Goal: Navigation & Orientation: Find specific page/section

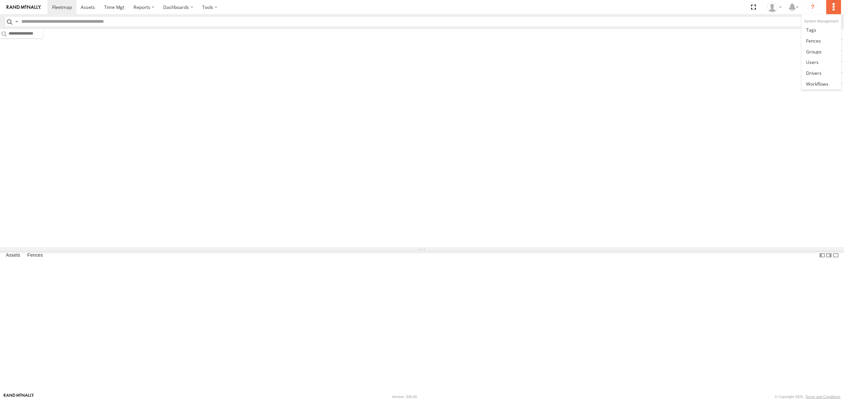
drag, startPoint x: 0, startPoint y: 0, endPoint x: 831, endPoint y: 3, distance: 831.2
click at [831, 3] on label at bounding box center [833, 7] width 15 height 14
click at [817, 29] on link at bounding box center [821, 29] width 39 height 11
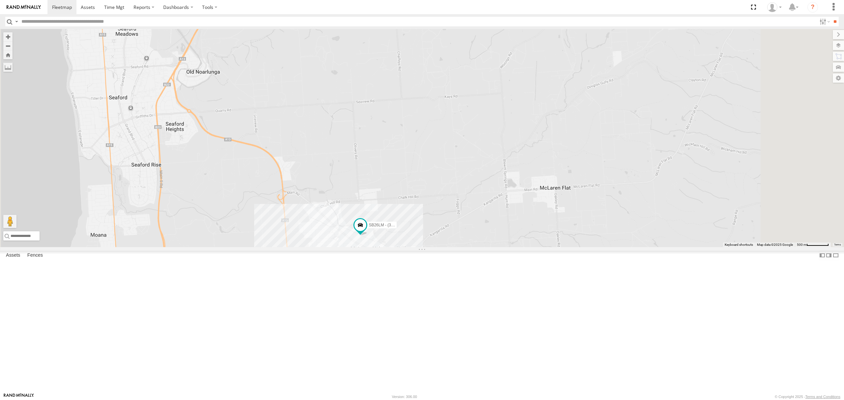
click at [0, 0] on div "All Assets" at bounding box center [0, 0] width 0 height 0
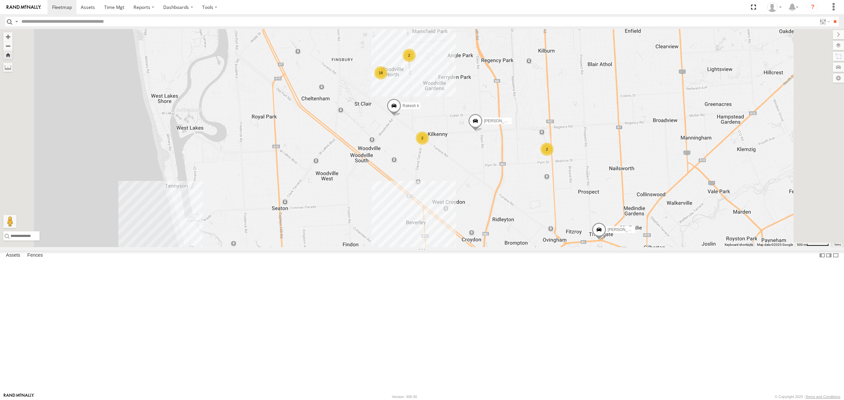
click at [0, 0] on div "SB25LM - (6P HINO) R6 All Assets" at bounding box center [0, 0] width 0 height 0
drag, startPoint x: 52, startPoint y: 83, endPoint x: 206, endPoint y: 110, distance: 156.3
click at [0, 0] on div "SY71FR - (16P TRAILER) PM1 All Assets" at bounding box center [0, 0] width 0 height 0
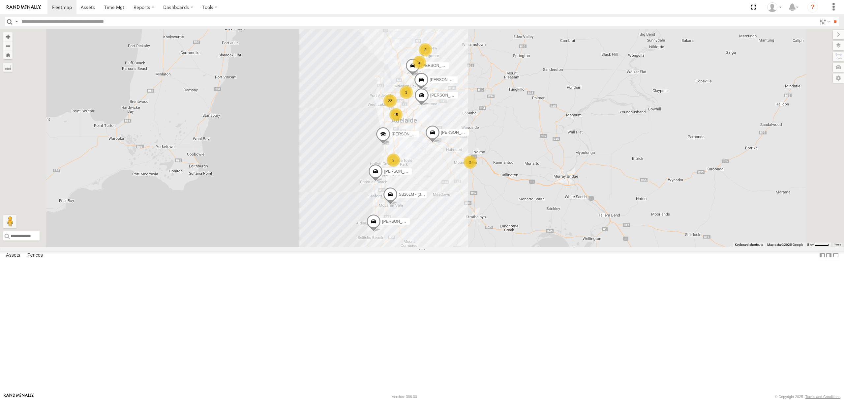
click at [0, 0] on div "SY71FR - (16P TRAILER) PM1 All Assets Burma Rd Pooraka -34.83241 138.60774 Vide…" at bounding box center [0, 0] width 0 height 0
click at [0, 0] on div "SY71FR - (16P TRAILER) PM1" at bounding box center [0, 0] width 0 height 0
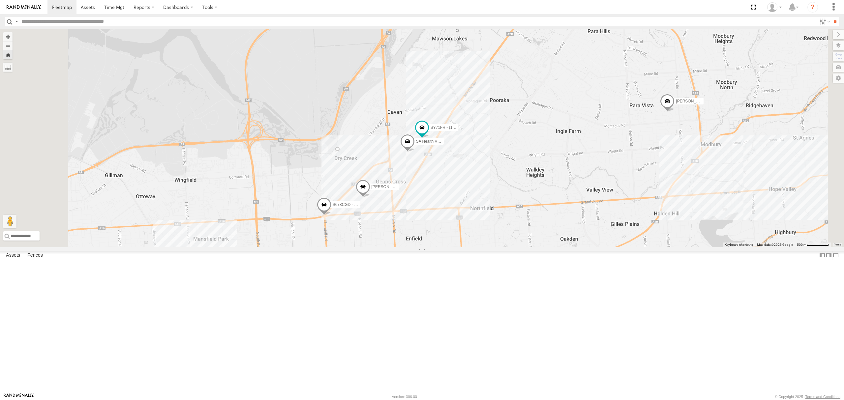
click at [0, 0] on div "All Assets" at bounding box center [0, 0] width 0 height 0
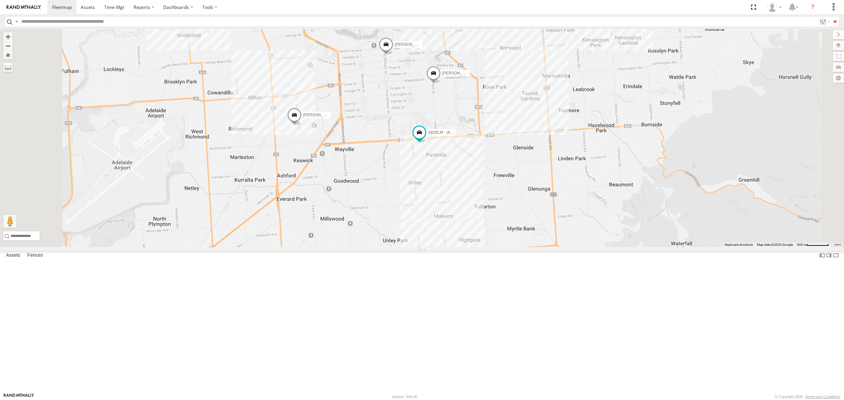
drag, startPoint x: 475, startPoint y: 148, endPoint x: 476, endPoint y: 166, distance: 18.5
click at [476, 166] on div "Hardeep Singh Lewis Evangelou Paras Joshi Divanshu Munjal GURSAAB SINGH SB26LM …" at bounding box center [422, 138] width 844 height 218
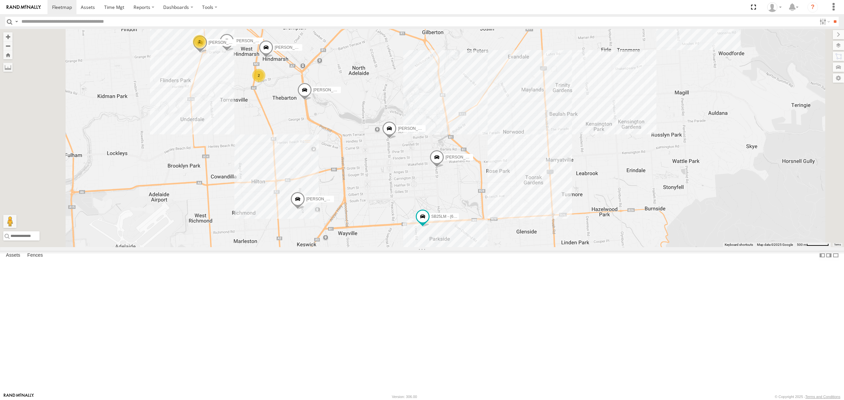
drag, startPoint x: 462, startPoint y: 160, endPoint x: 469, endPoint y: 160, distance: 7.0
click at [469, 160] on div "Hardeep Singh Lewis Evangelou Paras Joshi Divanshu Munjal GURSAAB SINGH SB26LM …" at bounding box center [422, 138] width 844 height 218
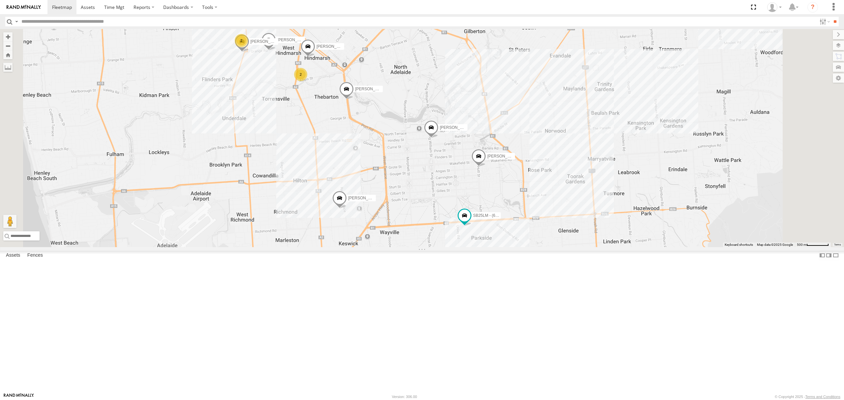
click at [0, 0] on div "S254CLT - Brian Corkhill All Assets" at bounding box center [0, 0] width 0 height 0
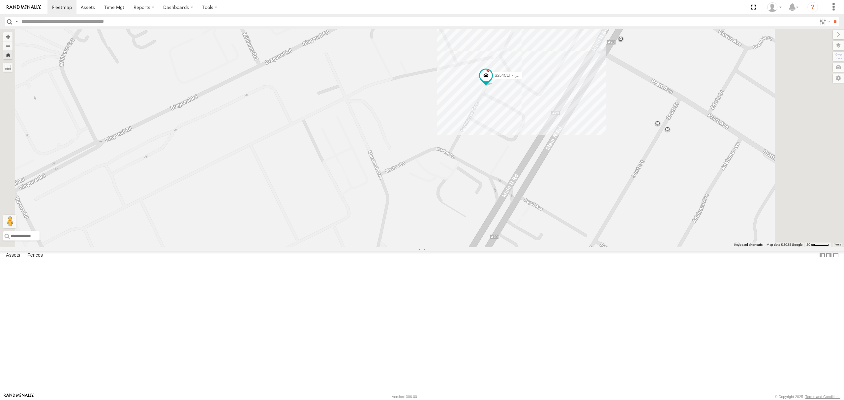
drag, startPoint x: 668, startPoint y: 173, endPoint x: 658, endPoint y: 186, distance: 15.8
click at [661, 183] on div "S254CLT - [PERSON_NAME]" at bounding box center [422, 138] width 844 height 218
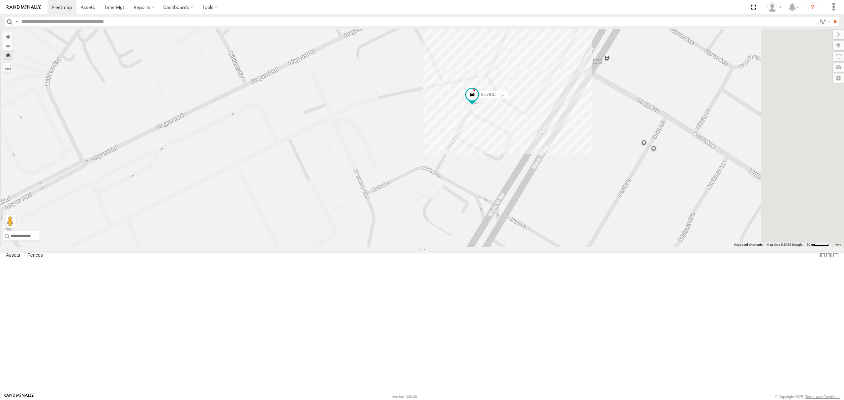
click at [607, 140] on div "S254CLT - [PERSON_NAME]" at bounding box center [422, 138] width 844 height 218
click at [640, 216] on div "S254CLT - Brian Corkhill Steggles (Adelaide Poultry) 0" at bounding box center [422, 138] width 844 height 218
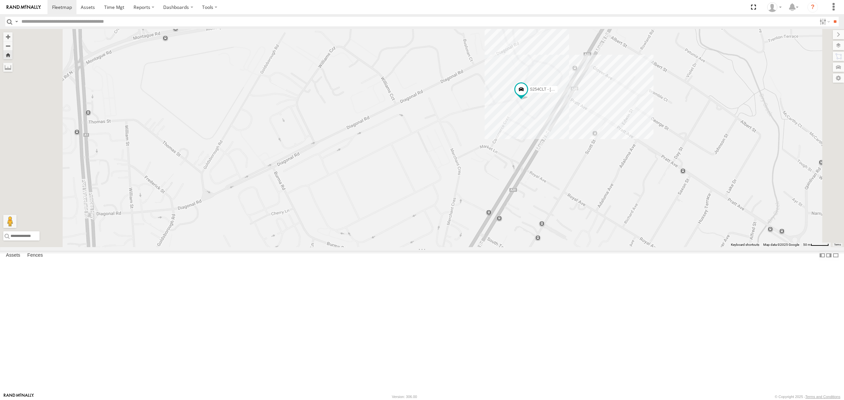
click at [0, 0] on div "SY71FR - (16P TRAILER) PM1 All Assets" at bounding box center [0, 0] width 0 height 0
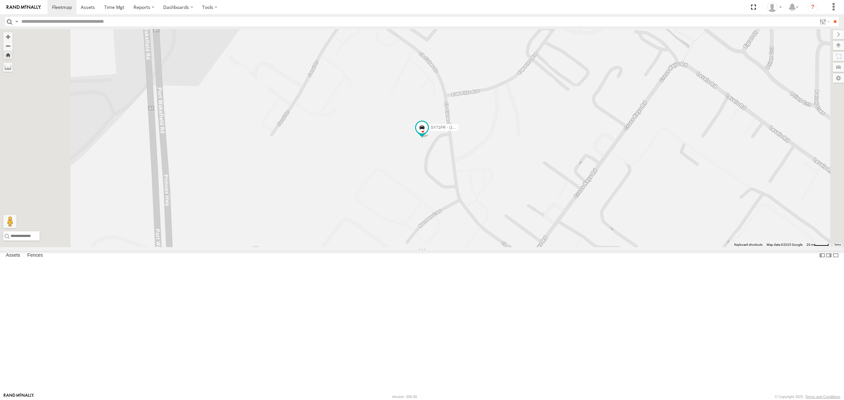
click at [0, 0] on span "Asset" at bounding box center [0, 0] width 0 height 0
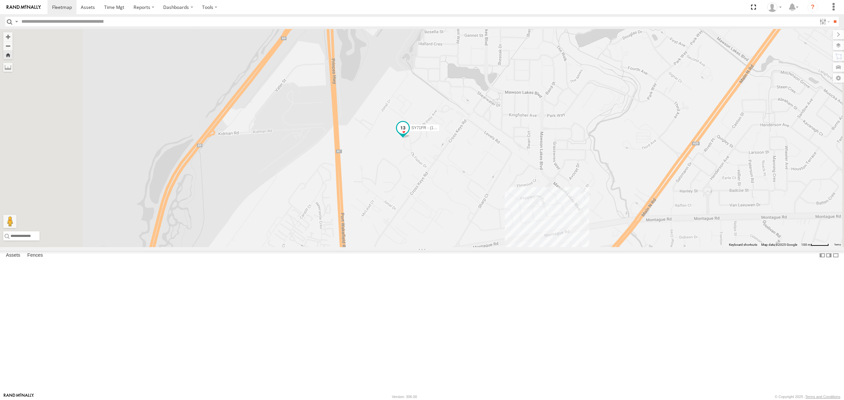
click at [409, 134] on span at bounding box center [403, 128] width 12 height 12
click at [437, 240] on div "SY71FR - (16P TRAILER) PM1 SY71FR - (16P TRAILER) PM1 All Assets CB Fisher Dr C…" at bounding box center [422, 138] width 844 height 218
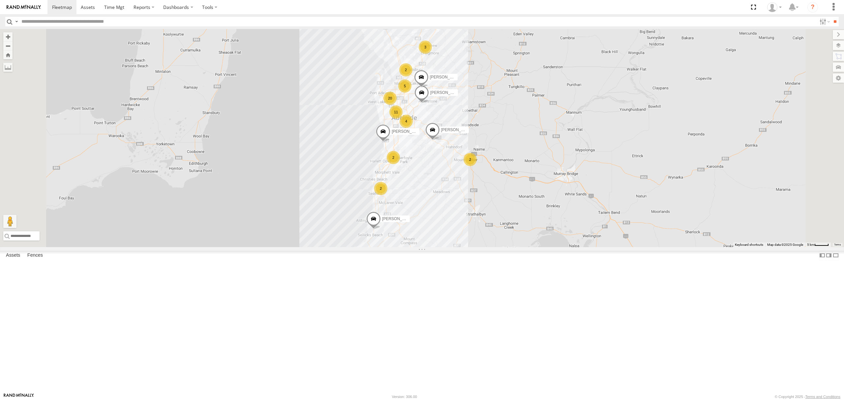
click at [0, 0] on div "A [DEMOGRAPHIC_DATA]" at bounding box center [0, 0] width 0 height 0
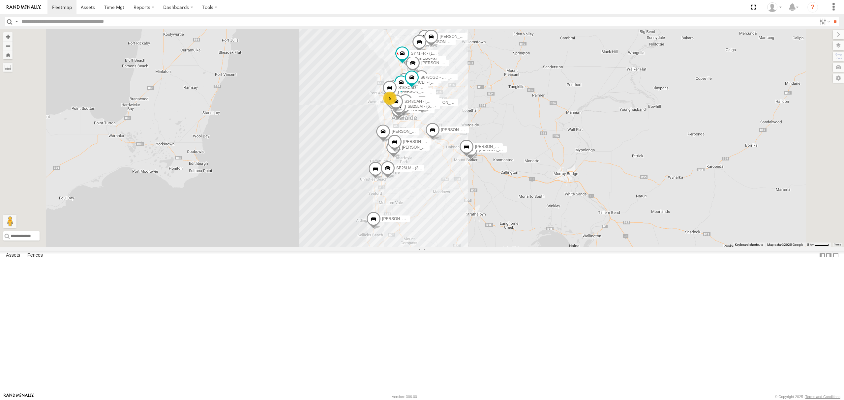
click at [0, 0] on div "A [DEMOGRAPHIC_DATA]" at bounding box center [0, 0] width 0 height 0
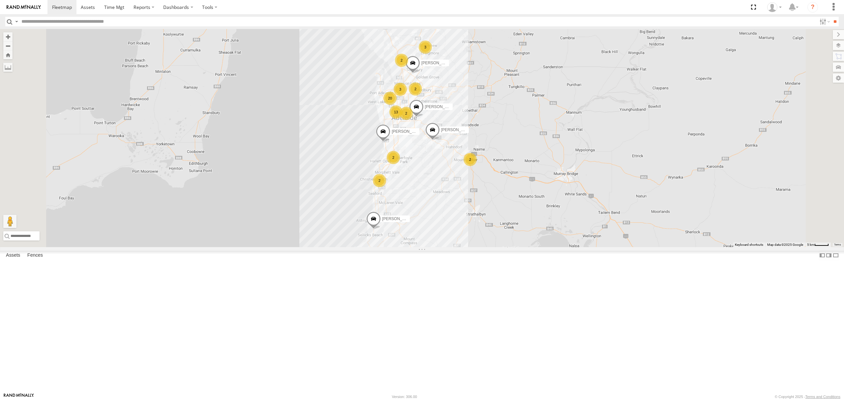
scroll to position [1846, 0]
click at [0, 0] on div "All Assets" at bounding box center [0, 0] width 0 height 0
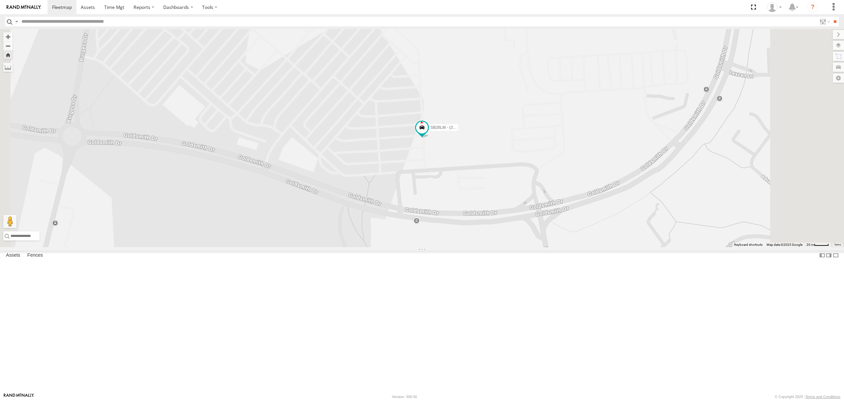
click at [0, 0] on div "All Assets" at bounding box center [0, 0] width 0 height 0
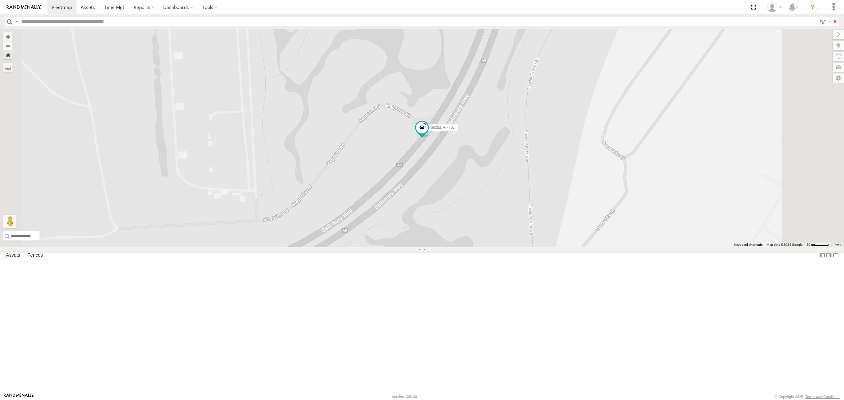
scroll to position [1670, 0]
click at [0, 0] on div "All Assets" at bounding box center [0, 0] width 0 height 0
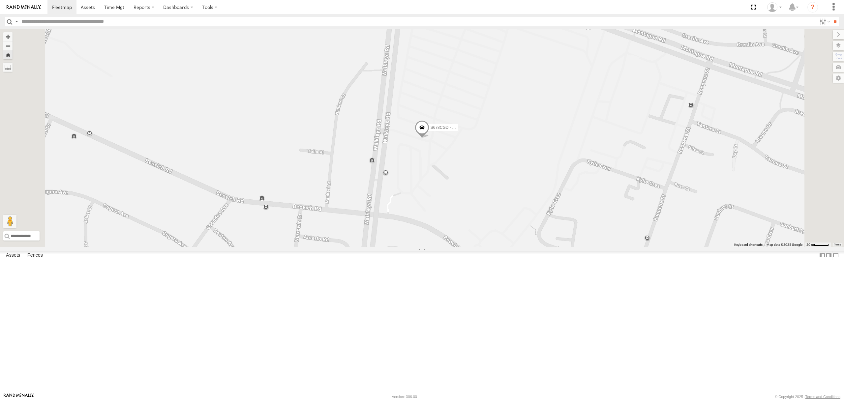
scroll to position [1881, 0]
click at [0, 0] on div "SY71FR - (16P TRAILER) PM1" at bounding box center [0, 0] width 0 height 0
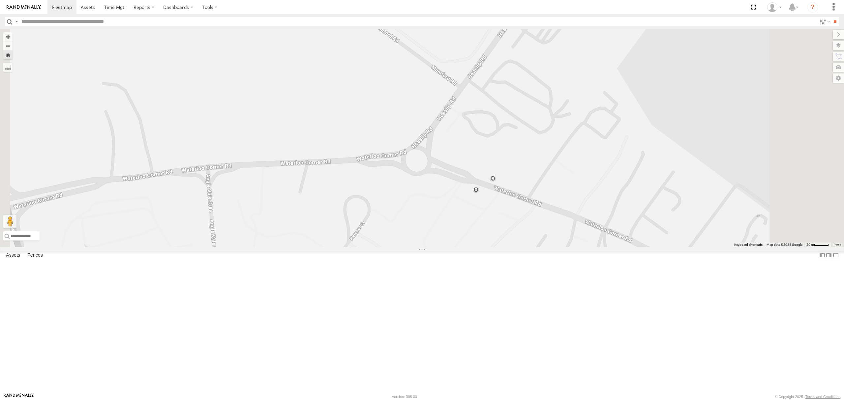
scroll to position [0, 0]
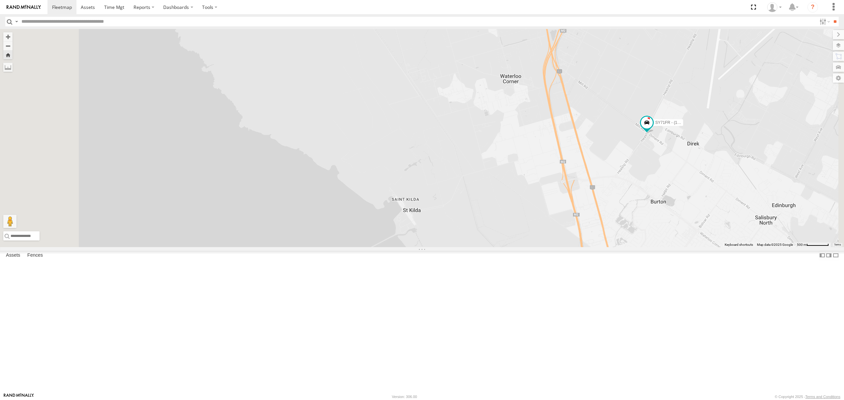
drag, startPoint x: 749, startPoint y: 258, endPoint x: 634, endPoint y: 241, distance: 116.7
click at [648, 246] on div "SY71FR - (16P TRAILER) PM1" at bounding box center [422, 138] width 844 height 218
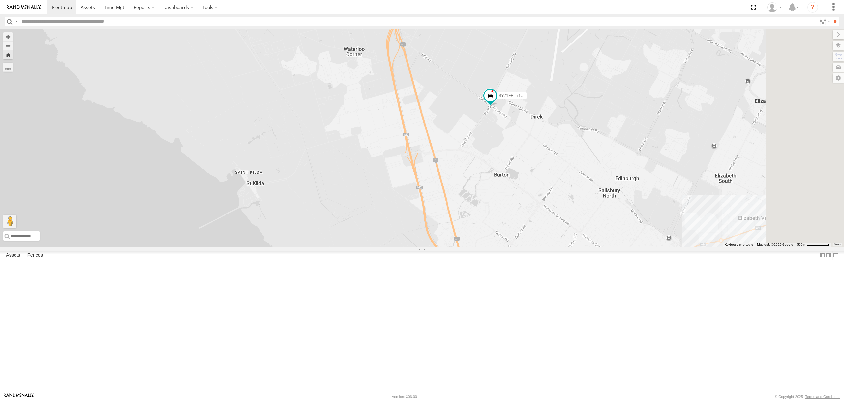
drag, startPoint x: 584, startPoint y: 204, endPoint x: 569, endPoint y: 200, distance: 15.8
click at [570, 201] on div "SY71FR - (16P TRAILER) PM1" at bounding box center [422, 138] width 844 height 218
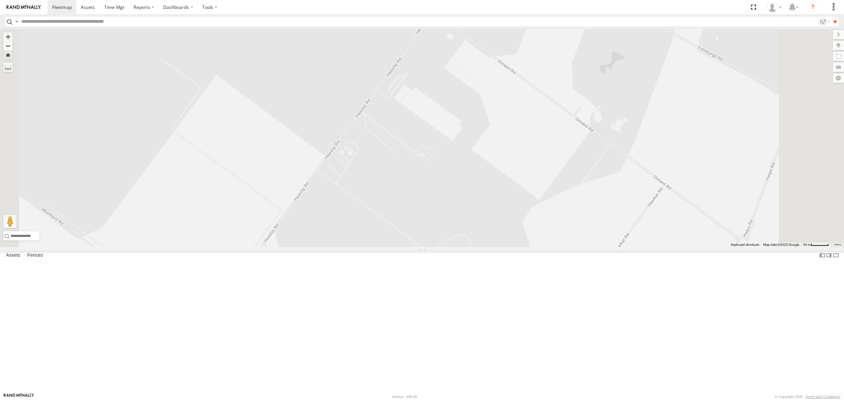
drag, startPoint x: 530, startPoint y: 168, endPoint x: 514, endPoint y: 189, distance: 25.7
click at [514, 189] on div "SY71FR - (16P TRAILER) PM1" at bounding box center [422, 138] width 844 height 218
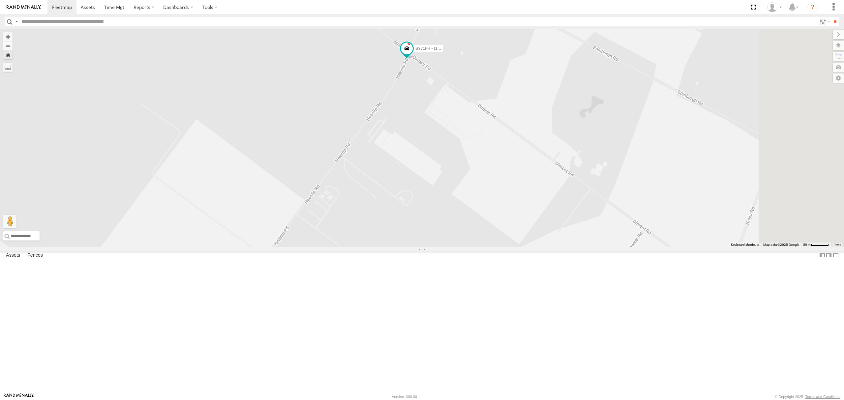
drag, startPoint x: 498, startPoint y: 136, endPoint x: 494, endPoint y: 167, distance: 31.9
click at [494, 167] on div "SY71FR - (16P TRAILER) PM1" at bounding box center [422, 138] width 844 height 218
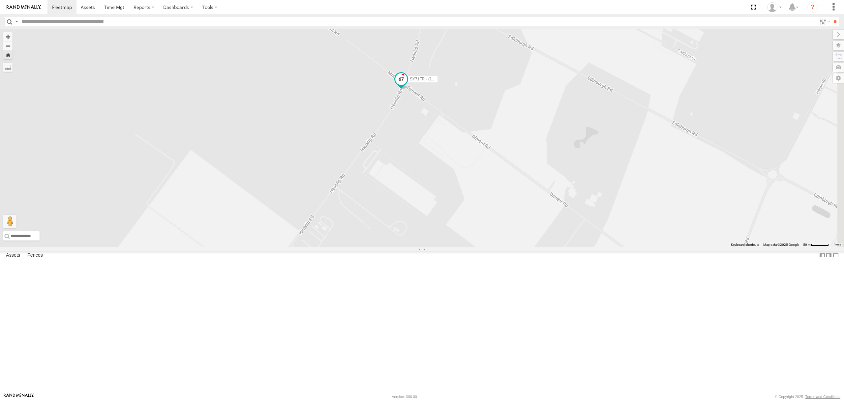
click at [407, 85] on span at bounding box center [401, 79] width 12 height 12
click at [394, 82] on label at bounding box center [387, 79] width 13 height 5
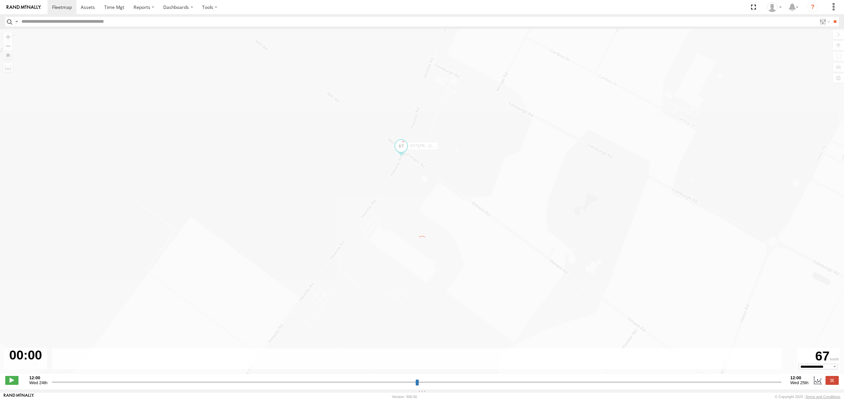
type input "**********"
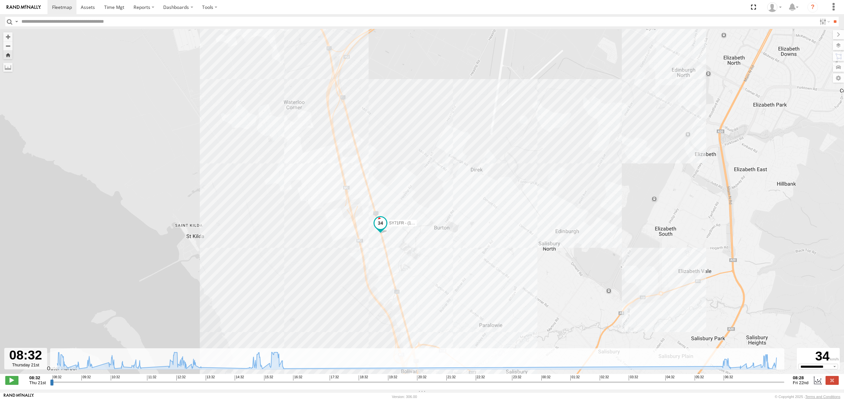
drag, startPoint x: 538, startPoint y: 217, endPoint x: 532, endPoint y: 218, distance: 6.0
click at [532, 218] on div "SY71FR - (16P TRAILER) PM1 16:06 Thu 05:41 Fri" at bounding box center [422, 205] width 844 height 352
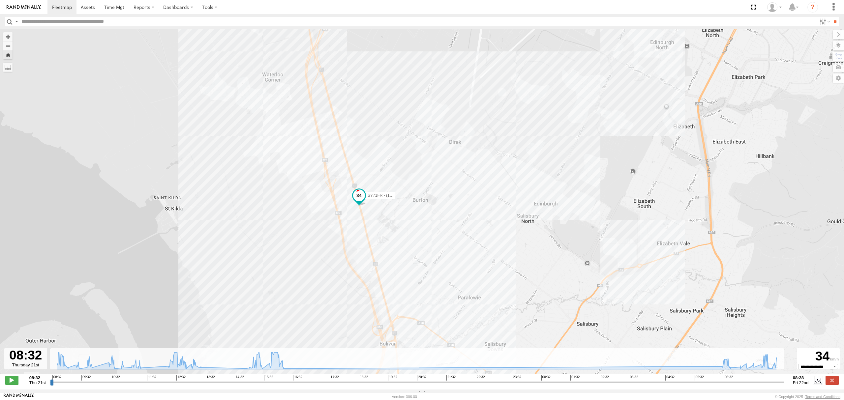
drag, startPoint x: 476, startPoint y: 210, endPoint x: 461, endPoint y: 185, distance: 29.1
click at [461, 185] on div "SY71FR - (16P TRAILER) PM1 16:06 Thu 05:41 Fri" at bounding box center [422, 205] width 844 height 352
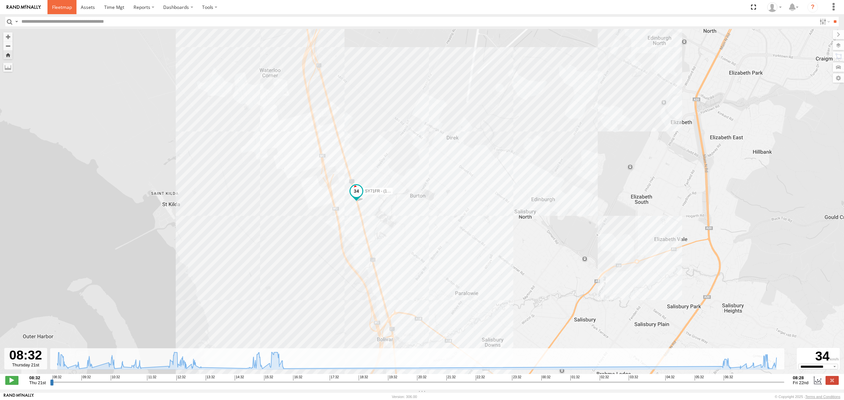
click at [58, 5] on span at bounding box center [62, 7] width 20 height 6
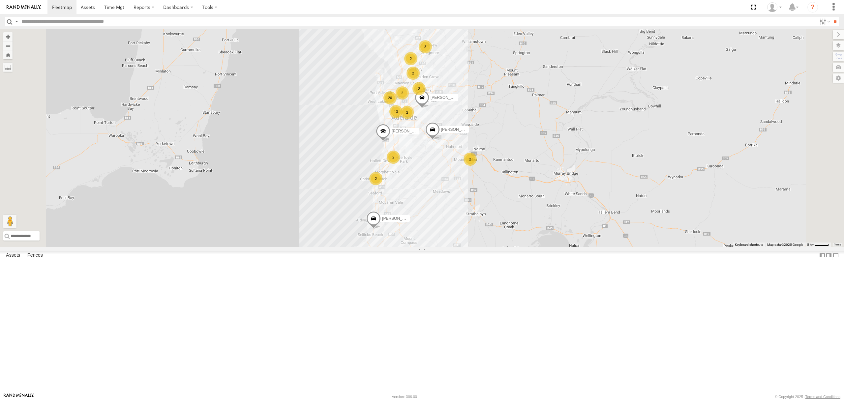
click at [0, 0] on div "SB26LM - (3P HINO) R7 All Assets" at bounding box center [0, 0] width 0 height 0
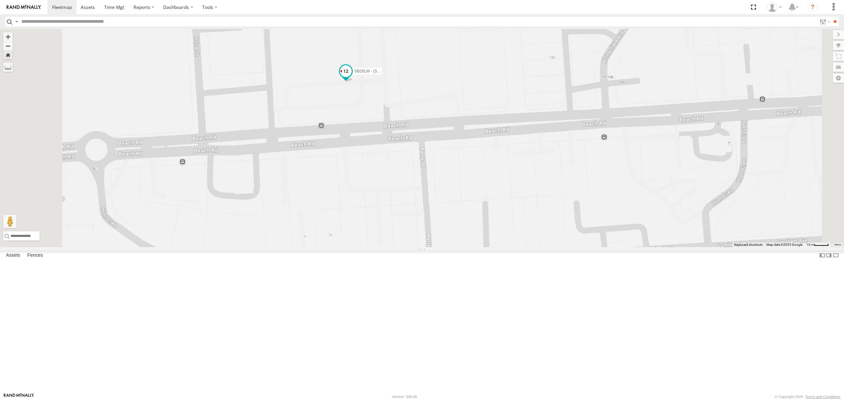
click at [353, 82] on span at bounding box center [346, 73] width 15 height 18
click at [421, 227] on div "SB26LM - (3P HINO) R7 SB26LM - (3P HINO) R7 All Assets Beach Rd Christies Beach…" at bounding box center [422, 138] width 844 height 218
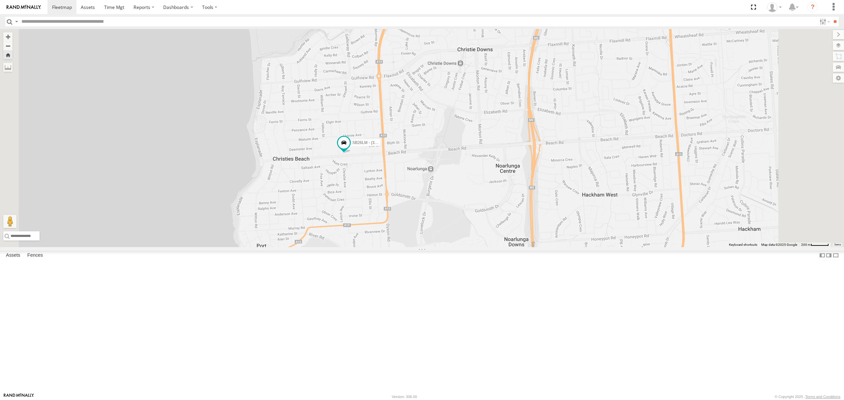
click at [0, 0] on div "All Assets" at bounding box center [0, 0] width 0 height 0
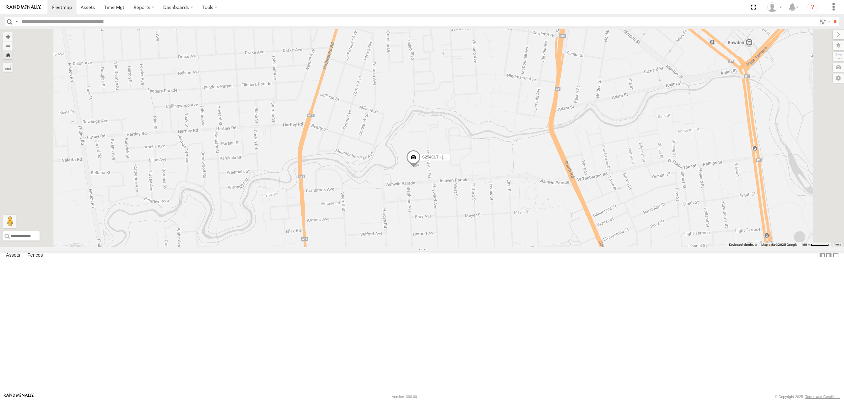
click at [0, 0] on div "S168CSD - Fridge It Spaceship All Assets" at bounding box center [0, 0] width 0 height 0
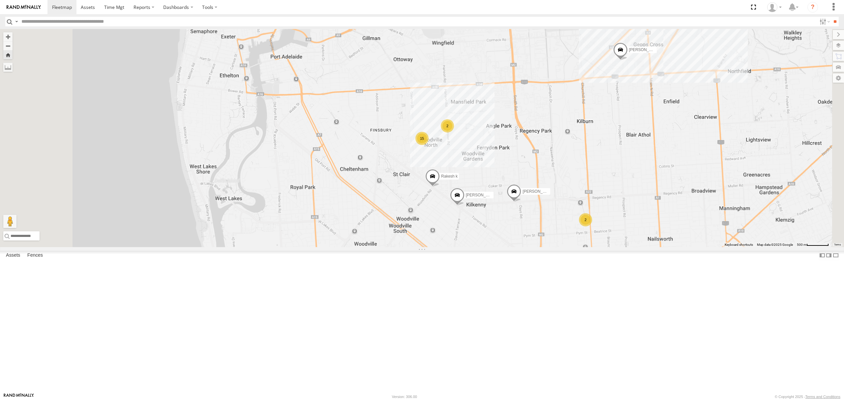
click at [0, 0] on div "S254CLT - [PERSON_NAME] All Assets" at bounding box center [0, 0] width 0 height 0
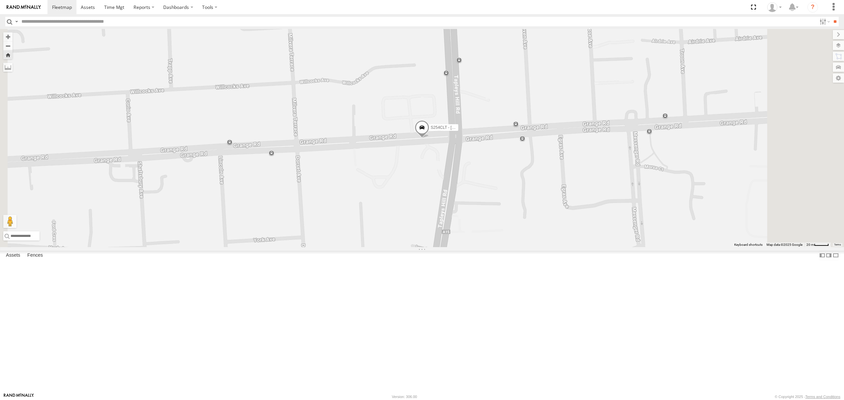
click at [429, 138] on span at bounding box center [422, 130] width 15 height 18
click at [471, 247] on div "S254CLT - Brian Corkhill S254CLT - Brian Corkhill All Assets Grange Rd Seaton -…" at bounding box center [422, 138] width 844 height 218
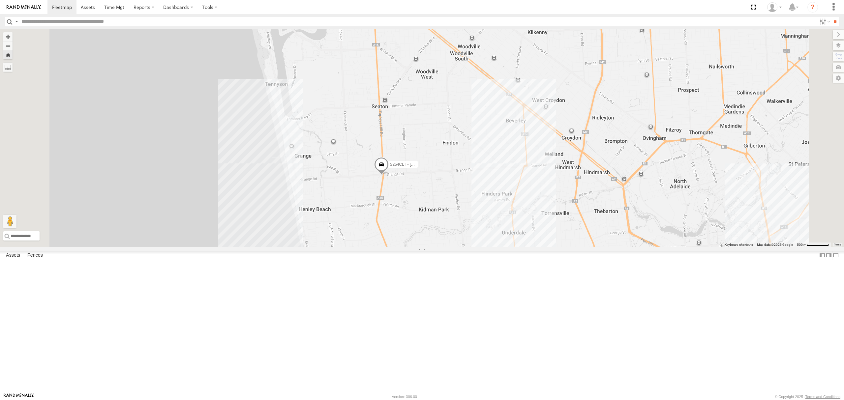
click at [0, 0] on div "All Assets" at bounding box center [0, 0] width 0 height 0
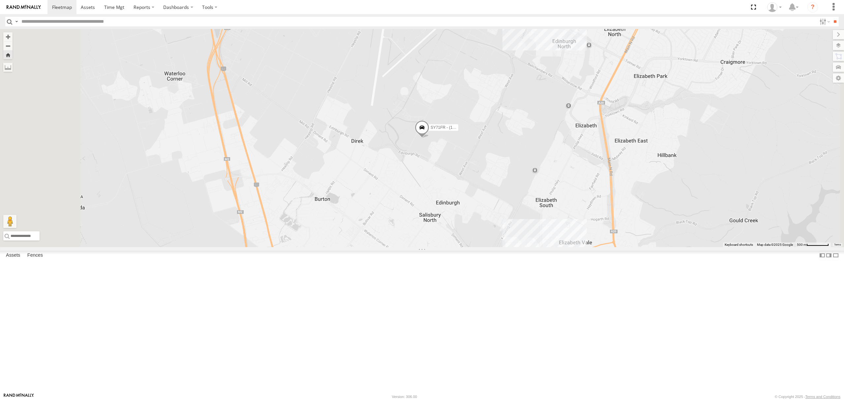
click at [0, 0] on div "SB25LM - (6P HINO) R6" at bounding box center [0, 0] width 0 height 0
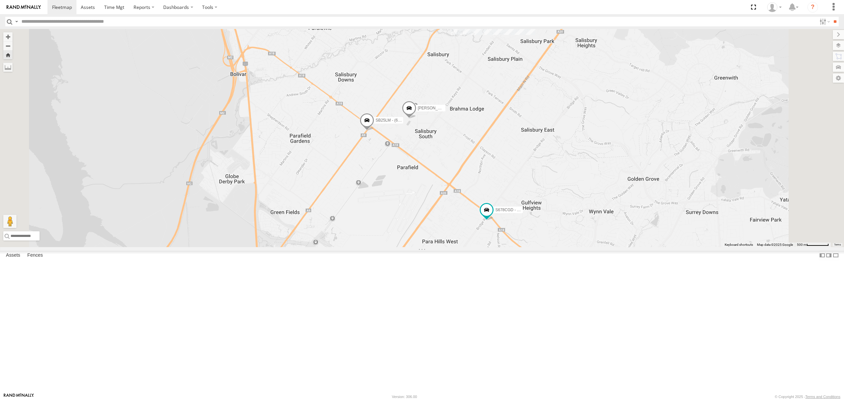
click at [0, 0] on div "SB25LM - (6P HINO) R6" at bounding box center [0, 0] width 0 height 0
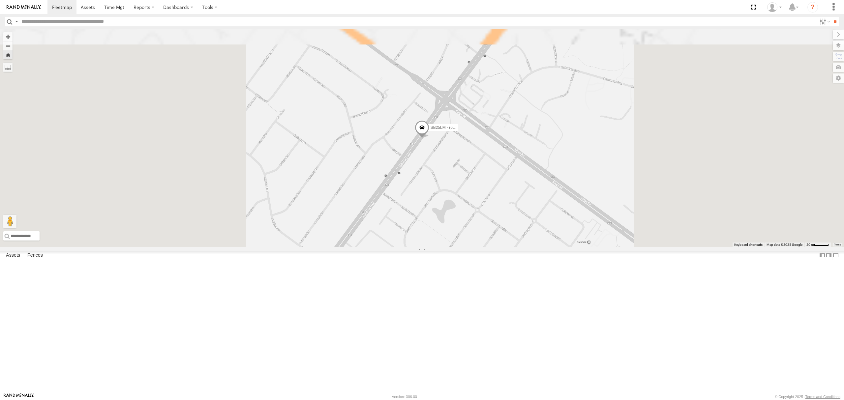
click at [0, 0] on div "SB26LM - (3P HINO) R7" at bounding box center [0, 0] width 0 height 0
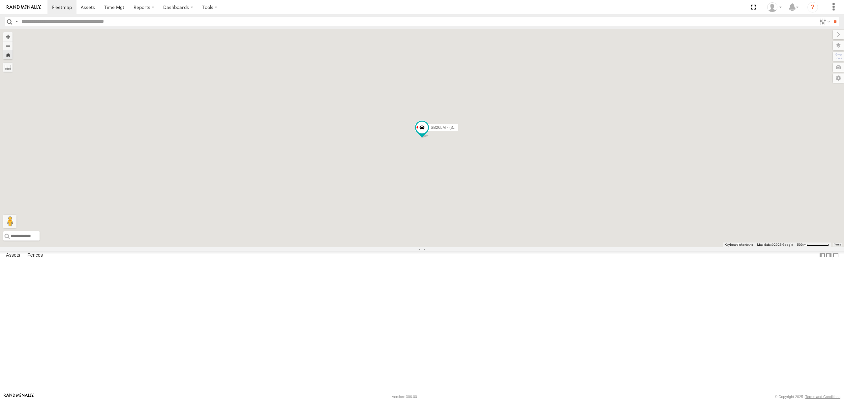
click at [0, 0] on div "S254CLT - [PERSON_NAME] All Assets" at bounding box center [0, 0] width 0 height 0
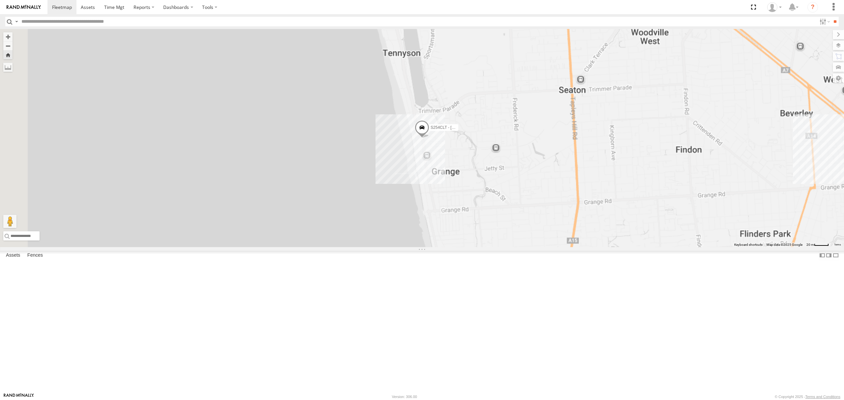
click at [0, 0] on div "SB25LM - (6P HINO) R6" at bounding box center [0, 0] width 0 height 0
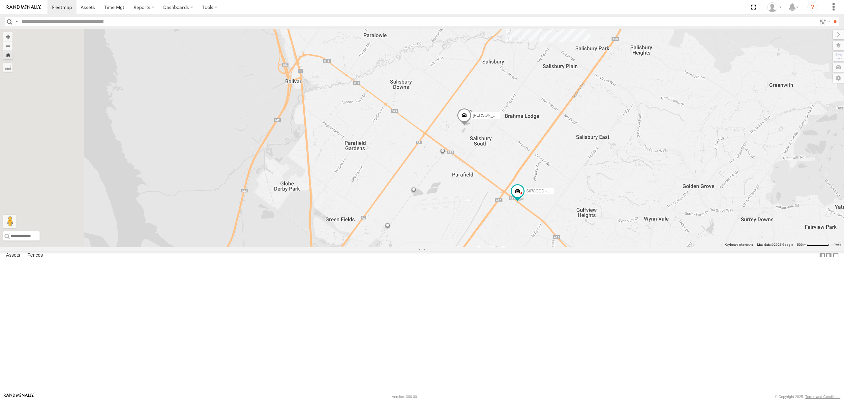
click at [0, 0] on div "15.2" at bounding box center [0, 0] width 0 height 0
click at [0, 0] on div "SB25LM - (6P HINO) R6 All Assets" at bounding box center [0, 0] width 0 height 0
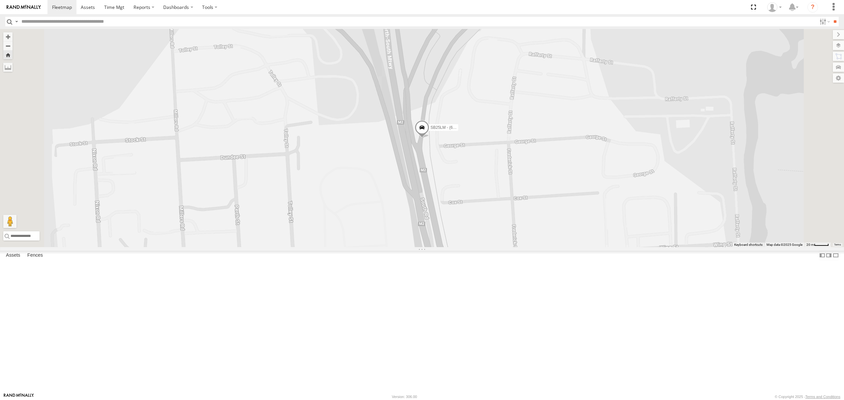
click at [0, 0] on div "S678CGD - Fridge It Sprinter All Assets" at bounding box center [0, 0] width 0 height 0
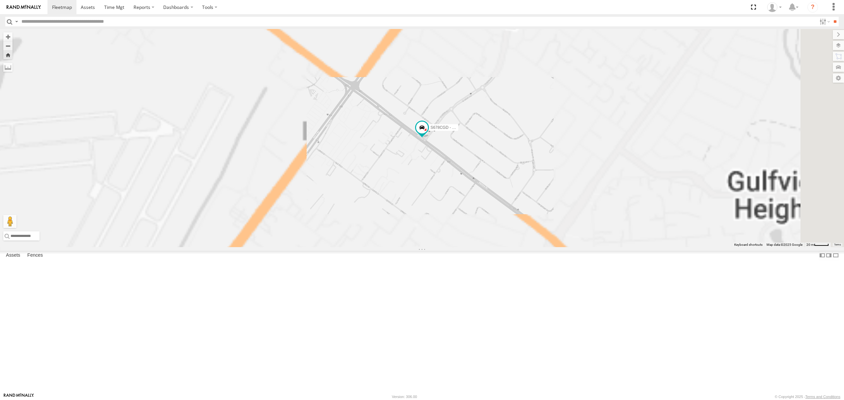
click at [0, 0] on div "SY71FR - (16P TRAILER) PM1 All Assets" at bounding box center [0, 0] width 0 height 0
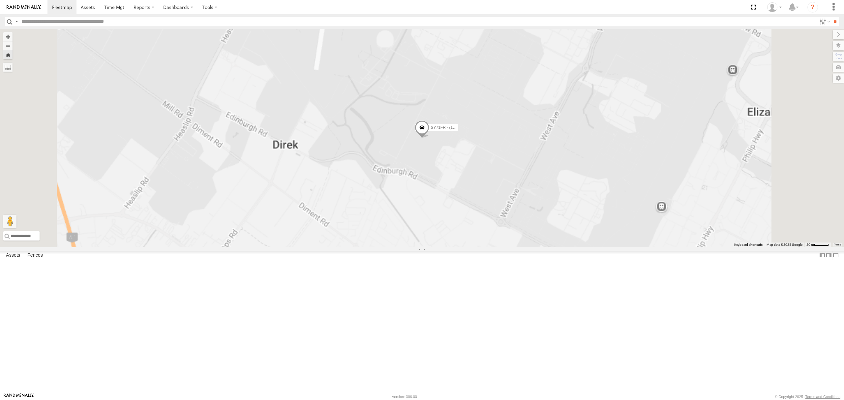
click at [0, 0] on div "All Assets" at bounding box center [0, 0] width 0 height 0
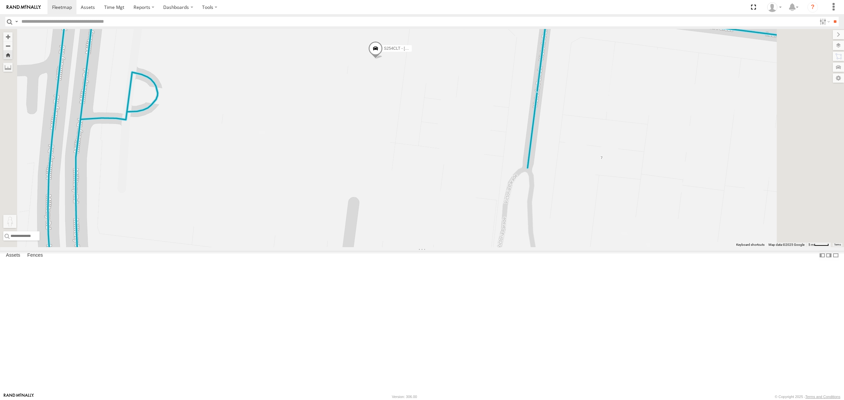
drag, startPoint x: 177, startPoint y: 367, endPoint x: 480, endPoint y: 57, distance: 433.4
click at [480, 57] on div "S254CLT - Brian Corkhill To activate drag with keyboard, press Alt + Enter. Onc…" at bounding box center [422, 138] width 844 height 218
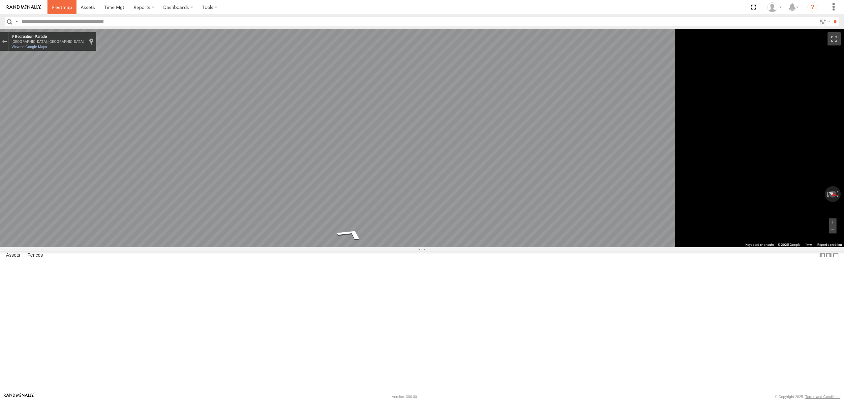
click at [66, 8] on span at bounding box center [62, 7] width 20 height 6
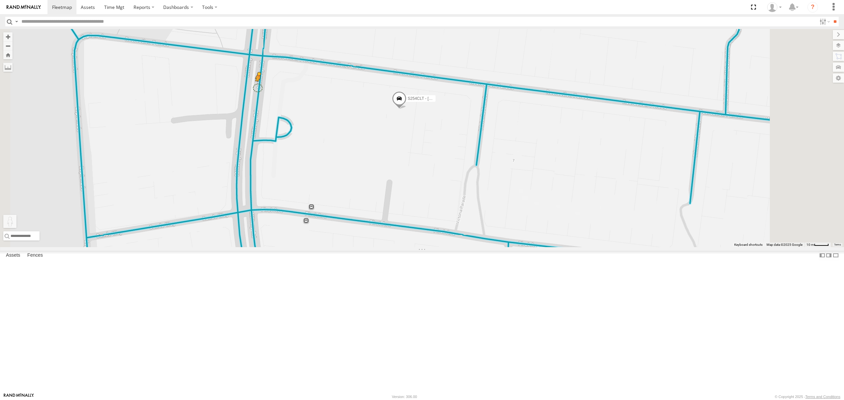
drag, startPoint x: 179, startPoint y: 371, endPoint x: 343, endPoint y: 160, distance: 267.6
click at [343, 160] on div "S254CLT - [PERSON_NAME] [PERSON_NAME] [PERSON_NAME] [PERSON_NAME] [PERSON_NAME]…" at bounding box center [422, 138] width 844 height 218
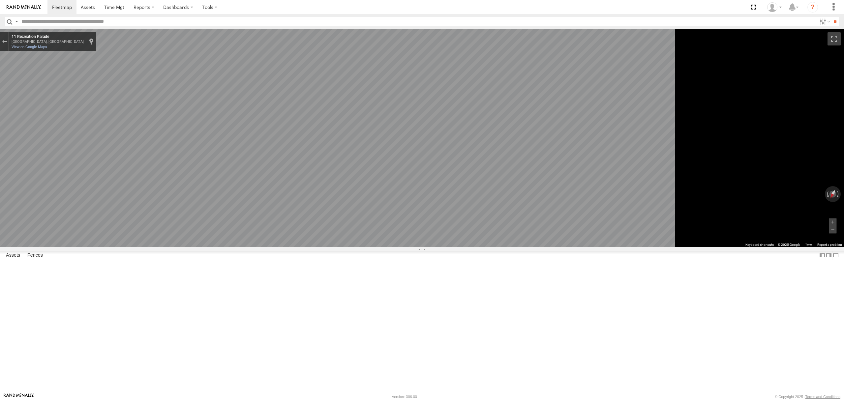
drag, startPoint x: 43, startPoint y: 41, endPoint x: 102, endPoint y: 45, distance: 59.2
click at [0, 0] on div "SB25LM - (6P HINO) R6" at bounding box center [0, 0] width 0 height 0
click at [63, 3] on link at bounding box center [61, 7] width 29 height 14
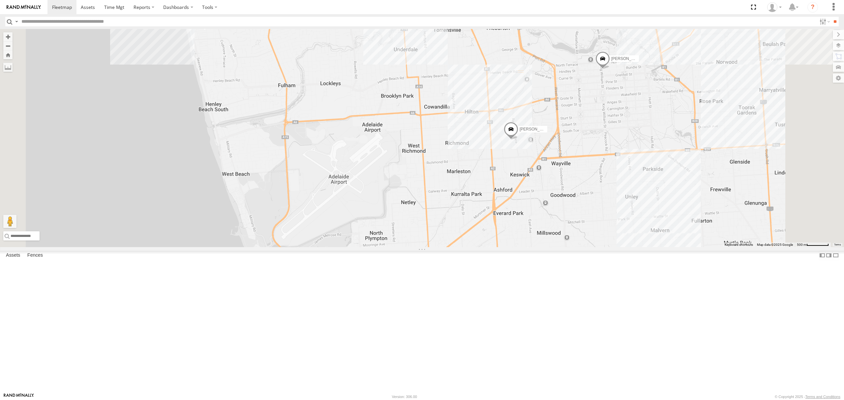
click at [542, 228] on div "S254CLT - Brian Corkhill Hardeep Singh Lewis Evangelou Divanshu Munjal GURSAAB …" at bounding box center [422, 138] width 844 height 218
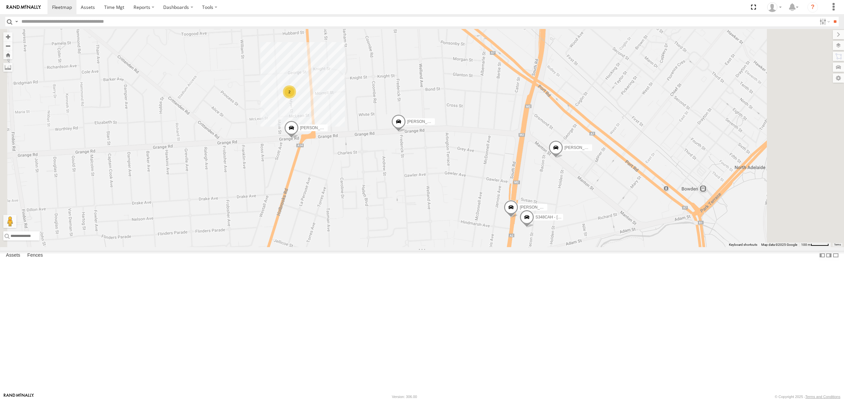
click at [299, 139] on span at bounding box center [291, 130] width 15 height 18
click at [406, 133] on span at bounding box center [398, 124] width 15 height 18
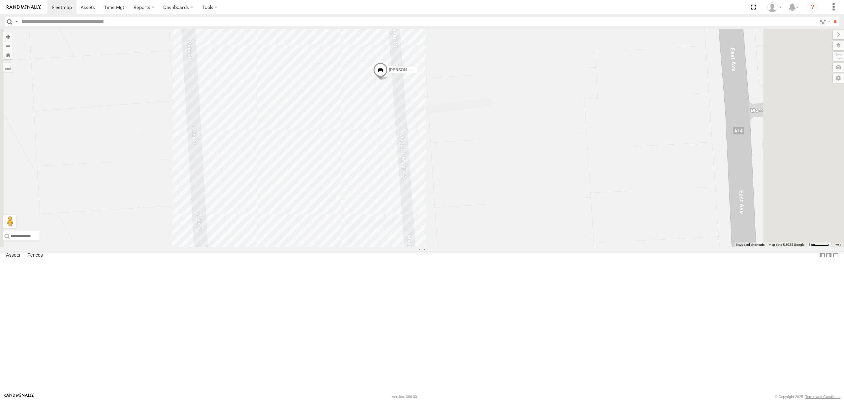
click at [388, 81] on span at bounding box center [380, 72] width 15 height 18
click at [587, 156] on div "S254CLT - Brian Corkhill Hardeep Singh Lewis Evangelou Divanshu Munjal GURSAAB …" at bounding box center [422, 138] width 844 height 218
click at [371, 30] on span at bounding box center [363, 21] width 15 height 18
click at [581, 160] on div "S254CLT - Brian Corkhill Hardeep Singh Lewis Evangelou Divanshu Munjal GURSAAB …" at bounding box center [422, 138] width 844 height 218
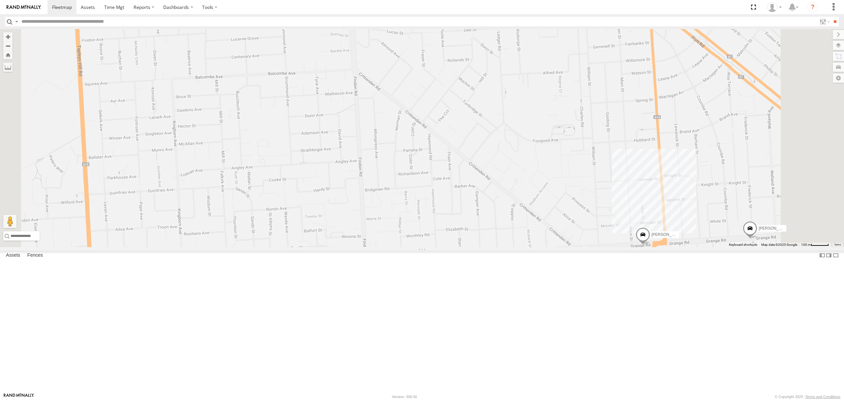
drag, startPoint x: 804, startPoint y: 320, endPoint x: 706, endPoint y: 308, distance: 98.4
click at [706, 247] on div "S254CLT - Brian Corkhill Hardeep Singh Lewis Evangelou Divanshu Munjal GURSAAB …" at bounding box center [422, 138] width 844 height 218
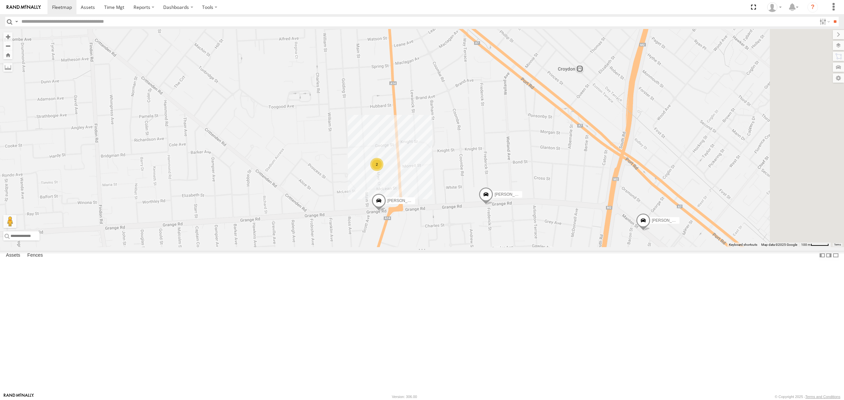
drag, startPoint x: 717, startPoint y: 282, endPoint x: 636, endPoint y: 173, distance: 135.7
click at [638, 174] on div "S254CLT - Brian Corkhill Hardeep Singh Lewis Evangelou Divanshu Munjal GURSAAB …" at bounding box center [422, 138] width 844 height 218
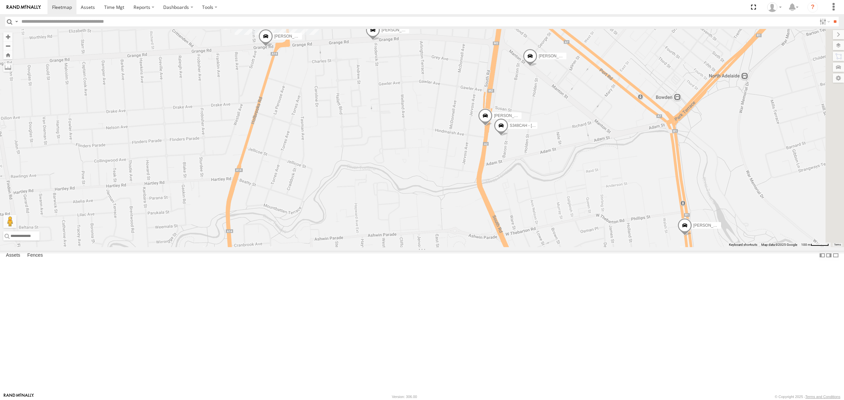
drag, startPoint x: 628, startPoint y: 225, endPoint x: 545, endPoint y: 135, distance: 123.0
click at [546, 136] on div "S254CLT - Brian Corkhill Hardeep Singh Lewis Evangelou Divanshu Munjal GURSAAB …" at bounding box center [422, 138] width 844 height 218
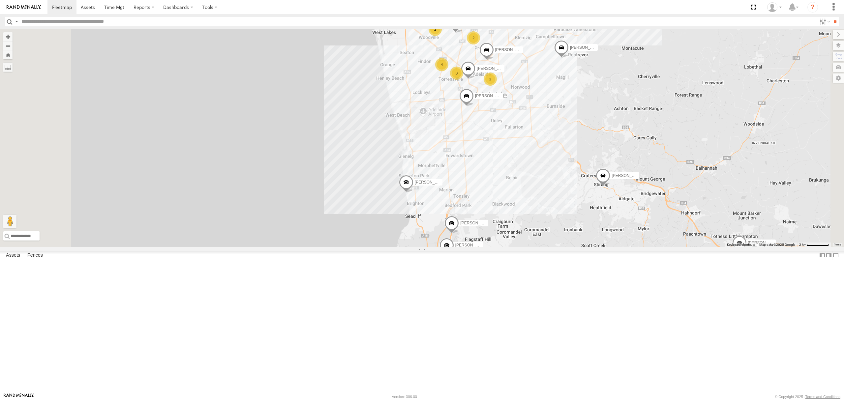
click at [0, 0] on div "SB26LM - (3P HINO) R7 All Assets Flaxmill Rd Christie Downs -35.13035 138.48581…" at bounding box center [0, 0] width 0 height 0
click at [0, 0] on div "SB26LM - (3P HINO) R7 All Assets" at bounding box center [0, 0] width 0 height 0
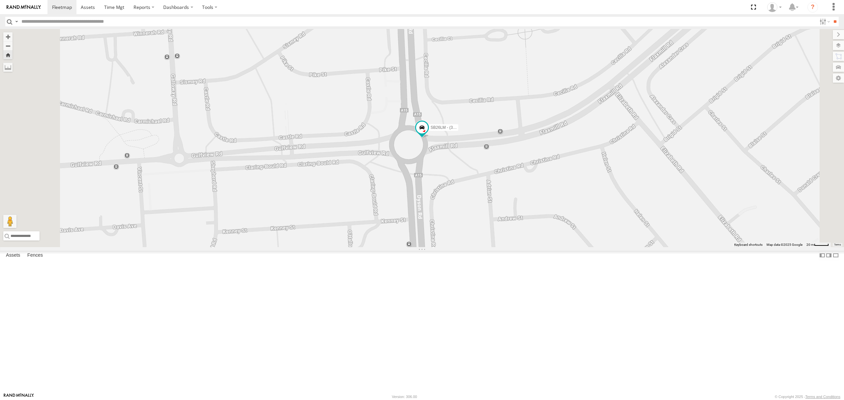
click at [0, 0] on div "SB25LM - (6P HINO) R6" at bounding box center [0, 0] width 0 height 0
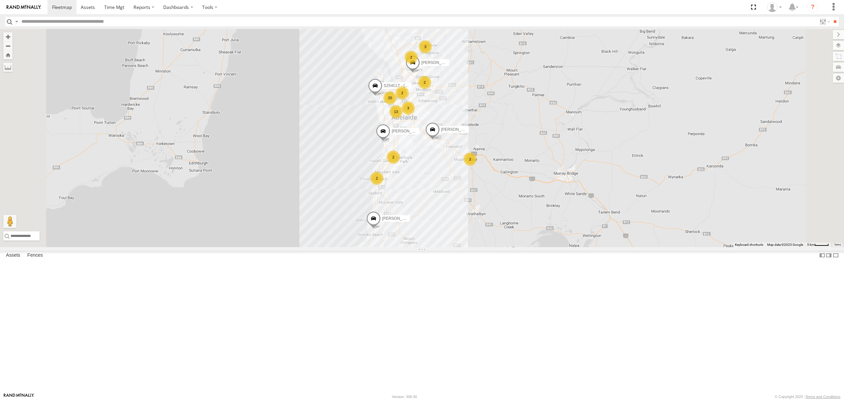
click at [0, 0] on div "SB25LM - (6P HINO) R6 All Assets" at bounding box center [0, 0] width 0 height 0
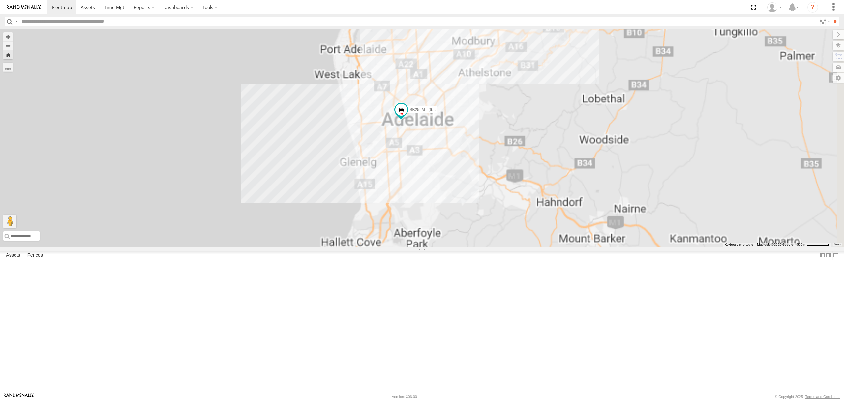
click at [0, 0] on div "SY71FR - (16P TRAILER) PM1 All Assets Sturton Rd Edinburgh -34.72313 138.62959 …" at bounding box center [0, 0] width 0 height 0
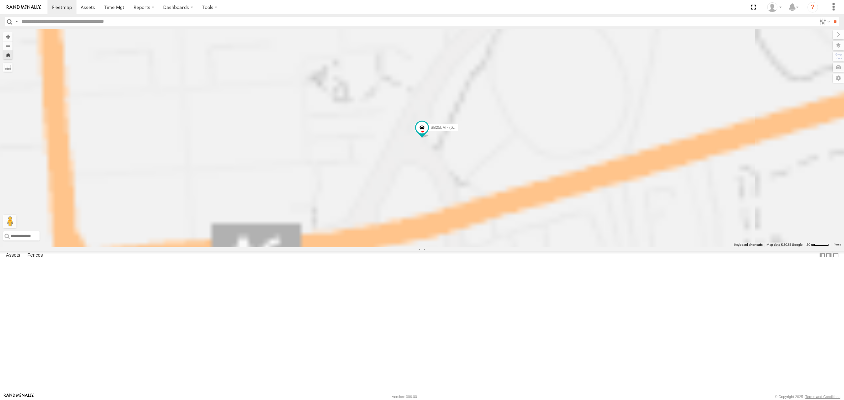
click at [0, 0] on div "SY71FR - (16P TRAILER) PM1 All Assets" at bounding box center [0, 0] width 0 height 0
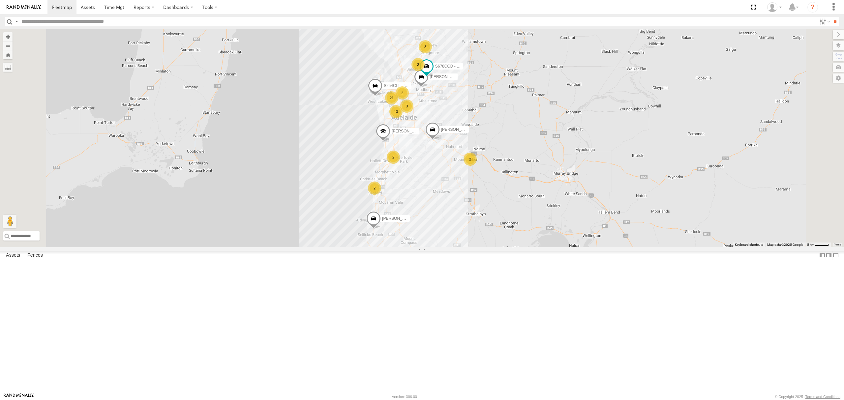
click at [0, 0] on div "All Assets" at bounding box center [0, 0] width 0 height 0
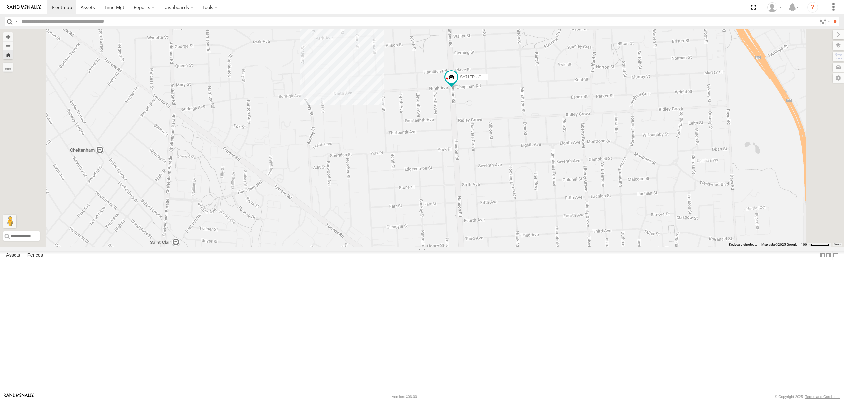
click at [0, 0] on div "All Assets" at bounding box center [0, 0] width 0 height 0
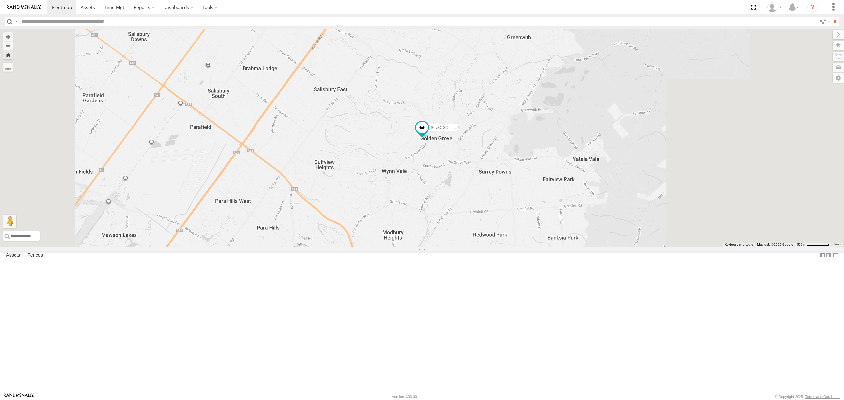
click at [0, 0] on div "SB26LM - (3P HINO) R7 All Assets" at bounding box center [0, 0] width 0 height 0
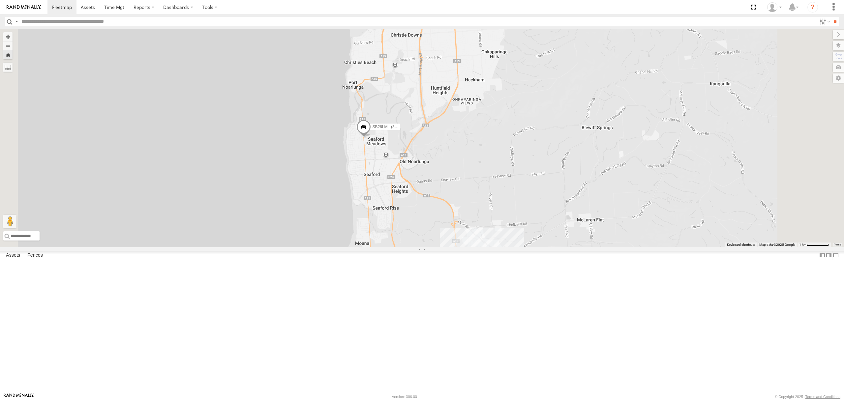
drag, startPoint x: 23, startPoint y: 185, endPoint x: 38, endPoint y: 173, distance: 19.7
click at [0, 0] on div "S254CLT - Brian Corkhill All Assets Recreation Pde Semaphore Park -34.85637 138…" at bounding box center [0, 0] width 0 height 0
click at [0, 0] on div "All Assets" at bounding box center [0, 0] width 0 height 0
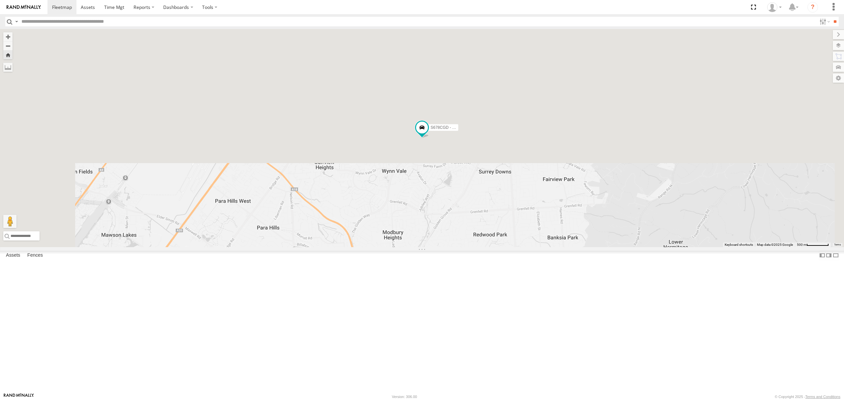
click at [0, 0] on div "-2.8" at bounding box center [0, 0] width 0 height 0
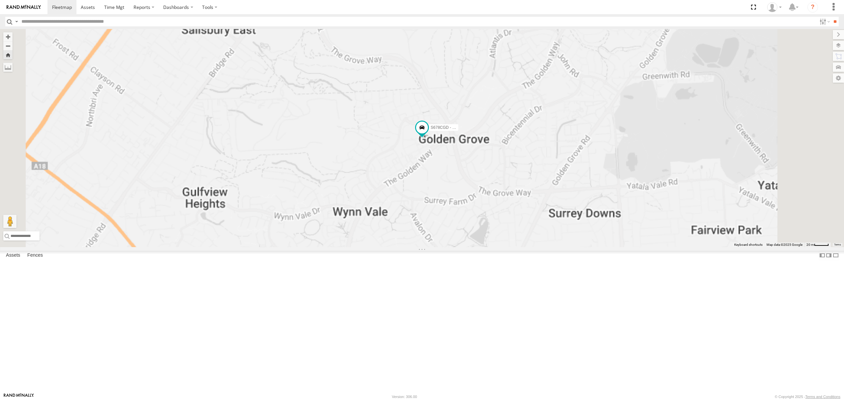
click at [0, 0] on div "SY71FR - (16P TRAILER) PM1" at bounding box center [0, 0] width 0 height 0
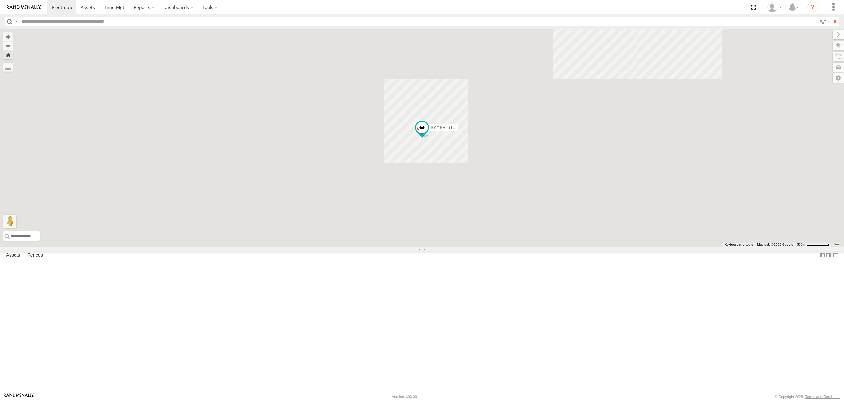
click at [0, 0] on div "All Assets" at bounding box center [0, 0] width 0 height 0
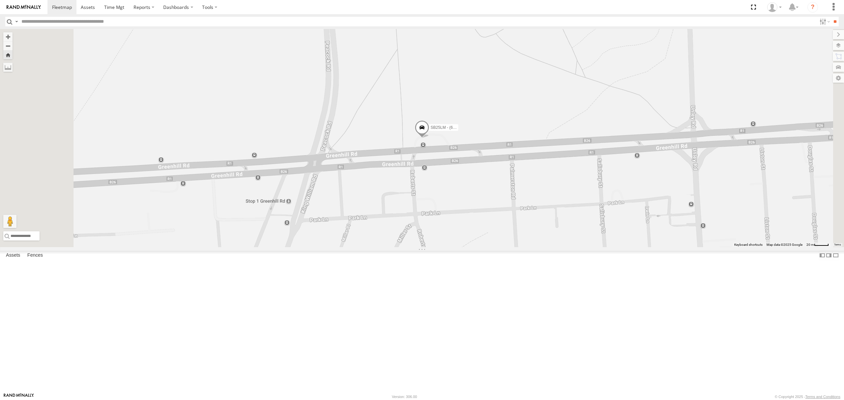
click at [0, 0] on div "5.3" at bounding box center [0, 0] width 0 height 0
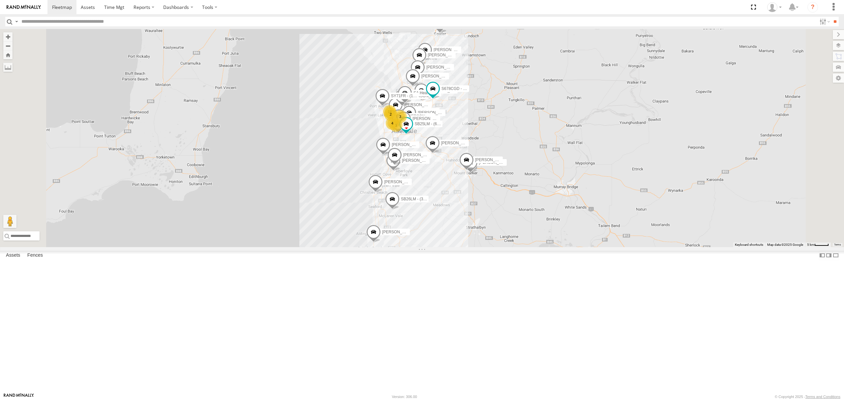
click at [0, 0] on div "SY71FR - (16P TRAILER) PM1 All Assets" at bounding box center [0, 0] width 0 height 0
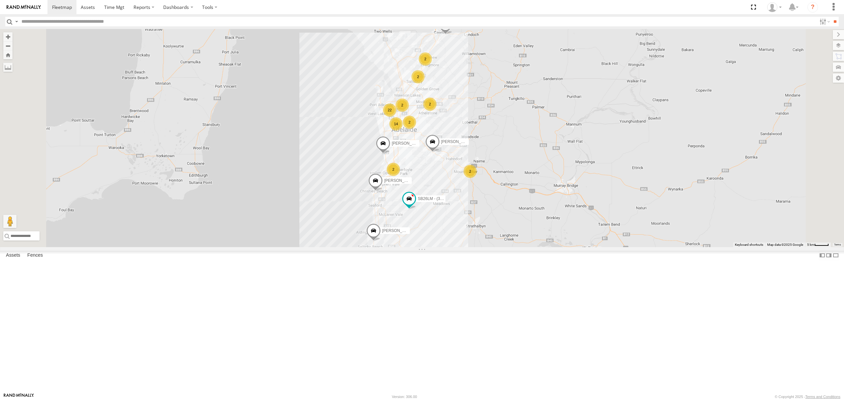
click at [0, 0] on div "All Assets" at bounding box center [0, 0] width 0 height 0
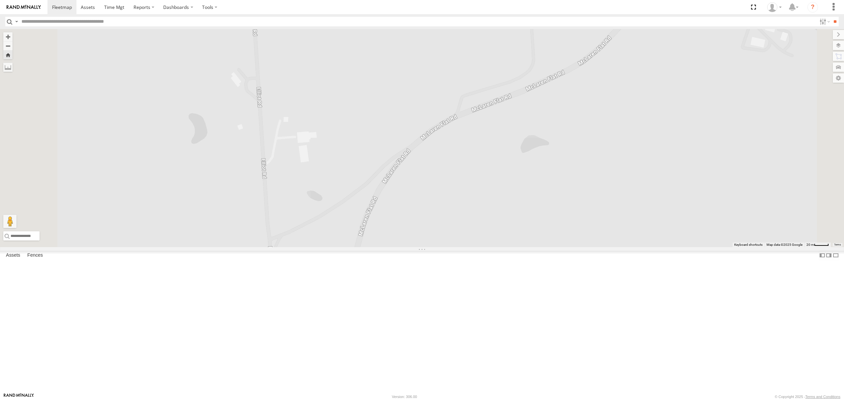
click at [0, 0] on div "S254CLT - [PERSON_NAME] All Assets" at bounding box center [0, 0] width 0 height 0
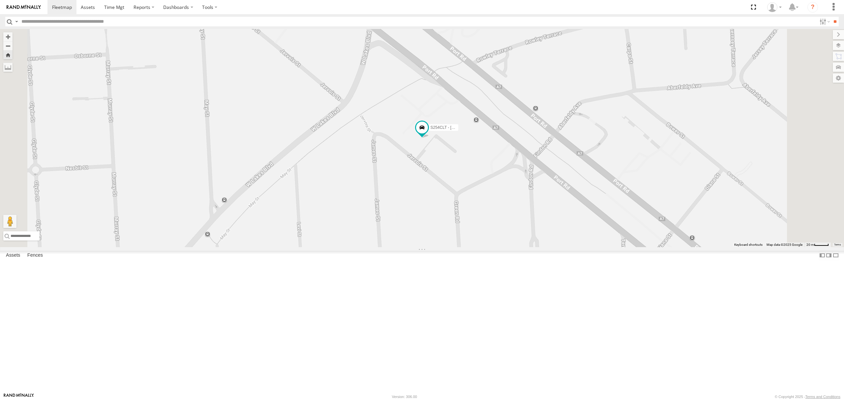
drag, startPoint x: 46, startPoint y: 43, endPoint x: 78, endPoint y: 44, distance: 33.0
click at [0, 0] on div "SB26LM - (3P HINO) R7" at bounding box center [0, 0] width 0 height 0
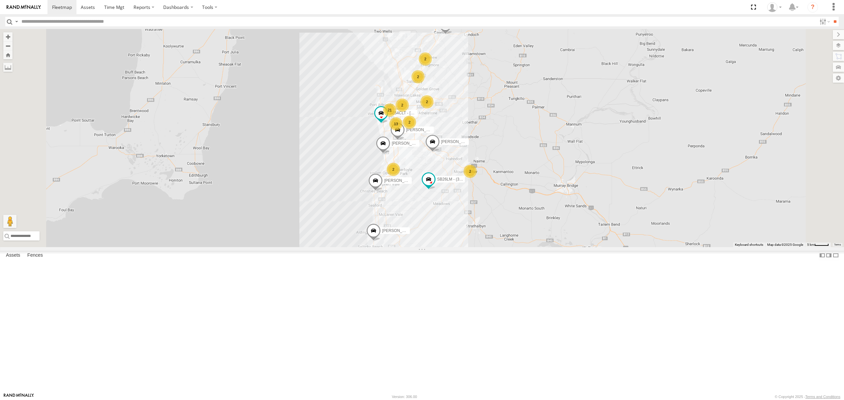
click at [0, 0] on div at bounding box center [0, 0] width 0 height 0
click at [0, 0] on div "SB25LM - (6P HINO) R6 All Assets" at bounding box center [0, 0] width 0 height 0
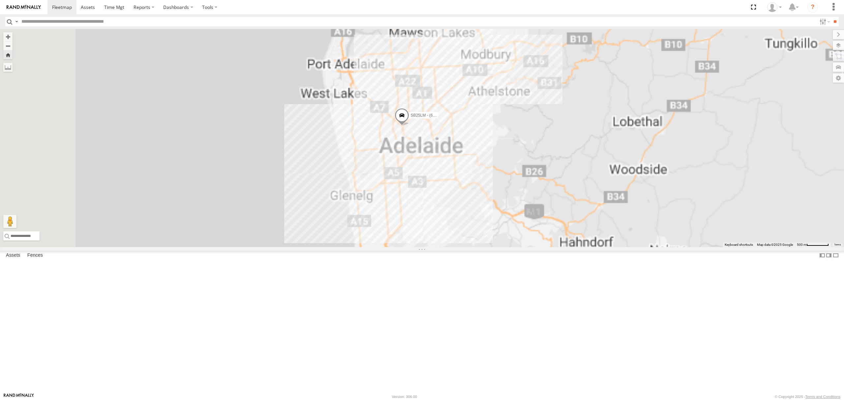
click at [0, 0] on div "All Assets" at bounding box center [0, 0] width 0 height 0
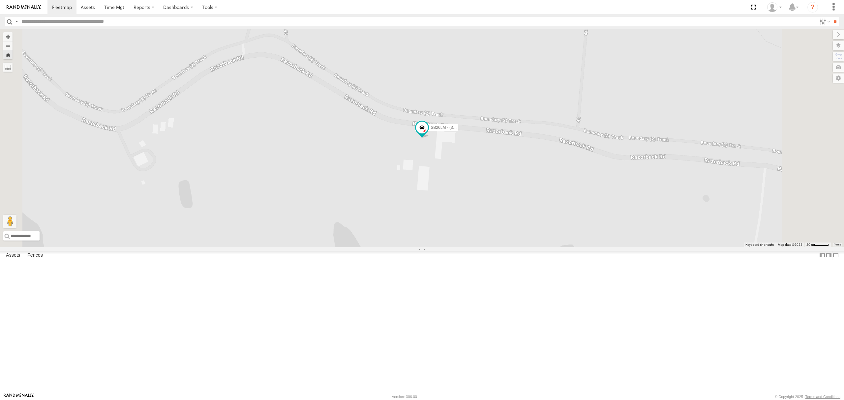
click at [0, 0] on div "S678CGD - Fridge It Sprinter" at bounding box center [0, 0] width 0 height 0
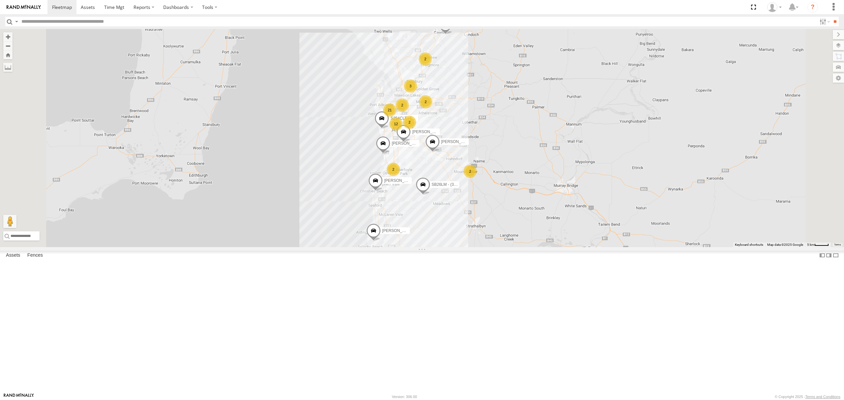
click at [0, 0] on div "All Assets" at bounding box center [0, 0] width 0 height 0
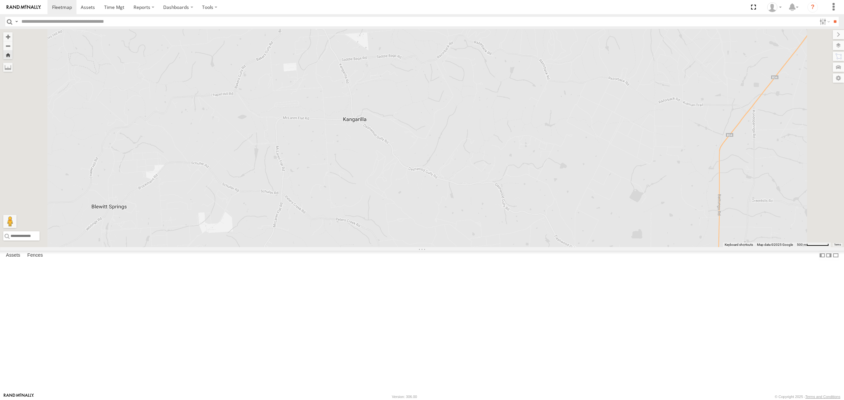
click at [0, 0] on div "SB25LM - (6P HINO) R6 All Assets" at bounding box center [0, 0] width 0 height 0
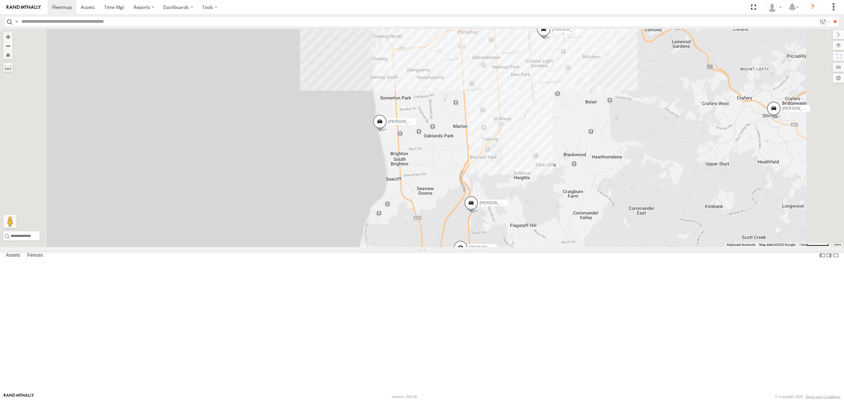
drag, startPoint x: 547, startPoint y: 106, endPoint x: 551, endPoint y: 130, distance: 23.6
click at [551, 130] on div "S254CLT - [PERSON_NAME] SB26LM - (3P HINO) R7 [PERSON_NAME] [PERSON_NAME] [PERS…" at bounding box center [422, 138] width 844 height 218
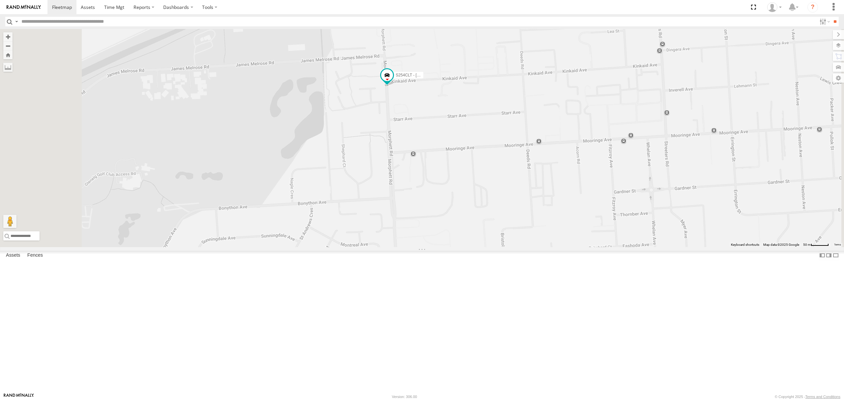
click at [0, 0] on div "All Assets" at bounding box center [0, 0] width 0 height 0
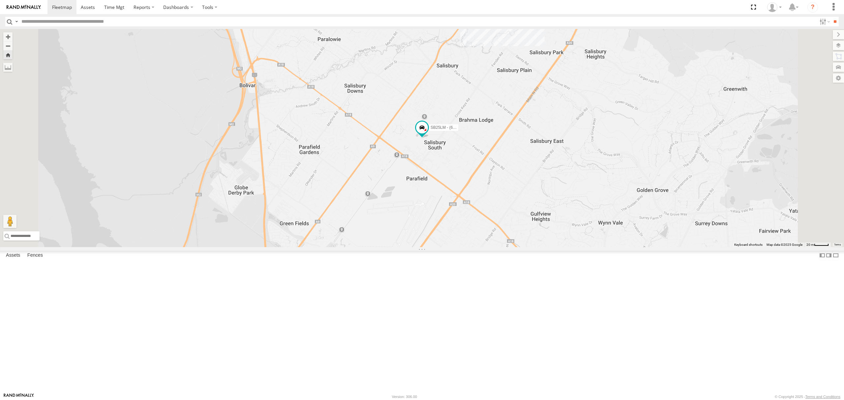
drag, startPoint x: 32, startPoint y: 80, endPoint x: 56, endPoint y: 94, distance: 27.2
click at [0, 0] on div "All Assets" at bounding box center [0, 0] width 0 height 0
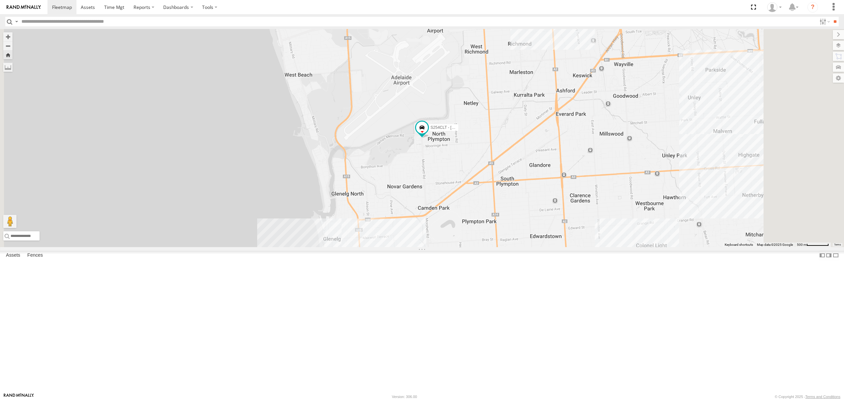
click at [0, 0] on div "All Assets" at bounding box center [0, 0] width 0 height 0
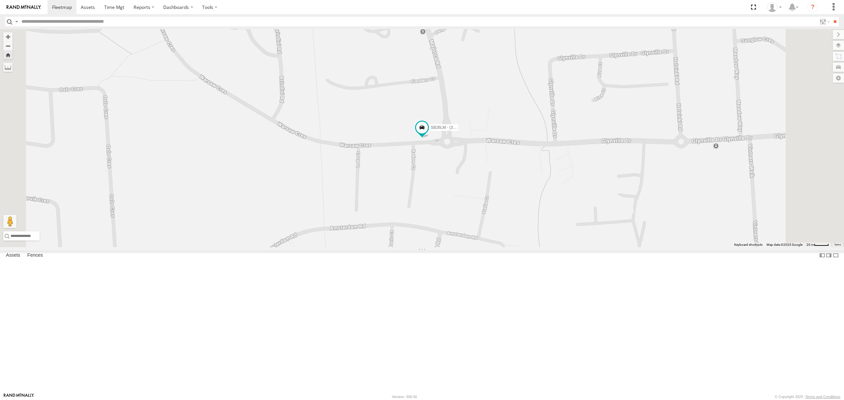
click at [0, 0] on div "Video" at bounding box center [0, 0] width 0 height 0
click at [0, 0] on div "SY71FR - (16P TRAILER) PM1 All Assets" at bounding box center [0, 0] width 0 height 0
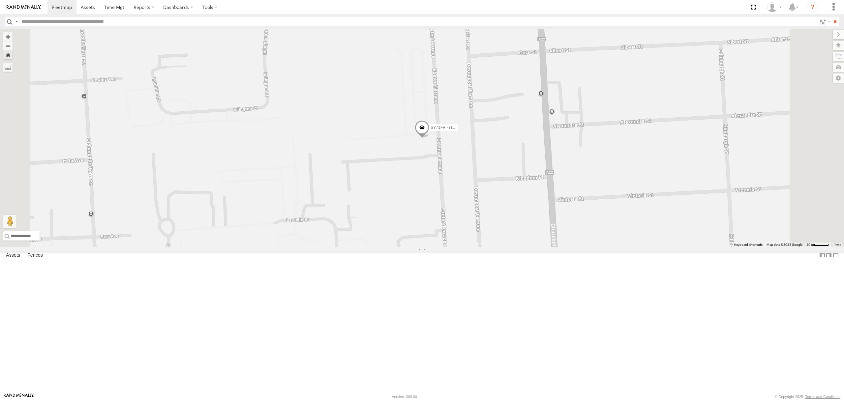
click at [0, 0] on div "S168CSD - Fridge It Spaceship" at bounding box center [0, 0] width 0 height 0
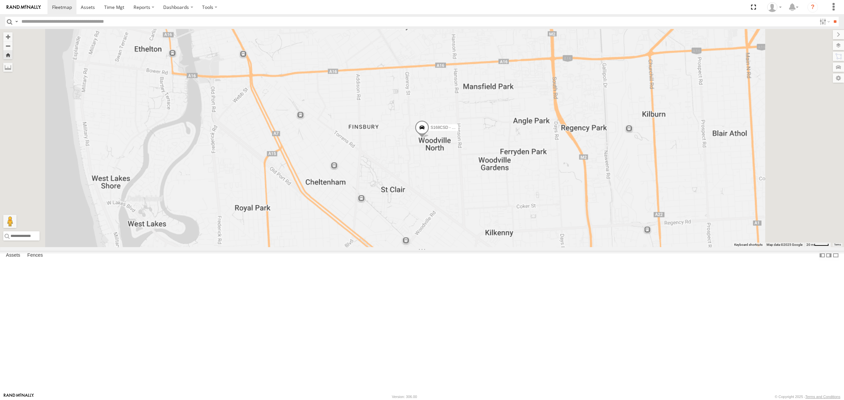
click at [0, 0] on div "S264CKI - Fridge It Crafter" at bounding box center [0, 0] width 0 height 0
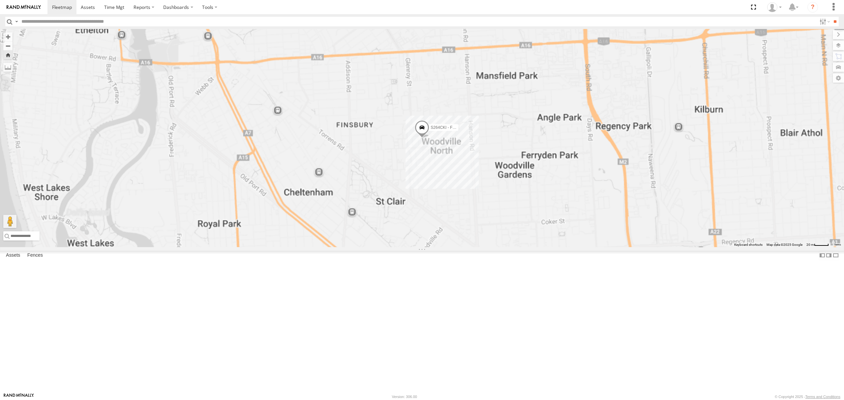
click at [0, 0] on div "S678CGD - Fridge It Sprinter" at bounding box center [0, 0] width 0 height 0
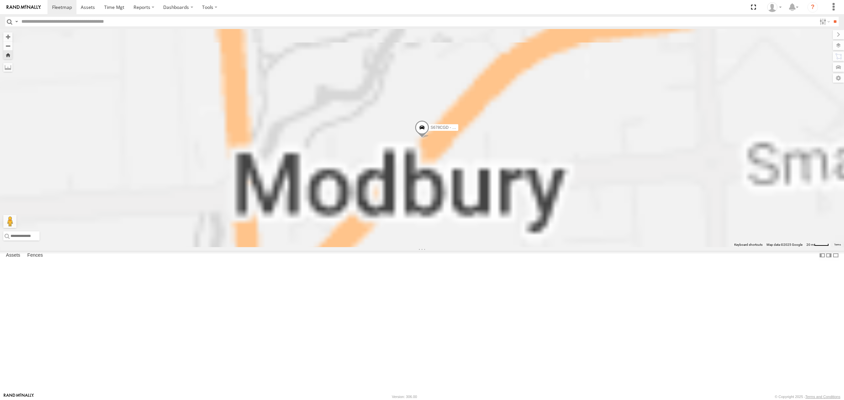
click at [0, 0] on div "S348CAH - [PERSON_NAME]" at bounding box center [0, 0] width 0 height 0
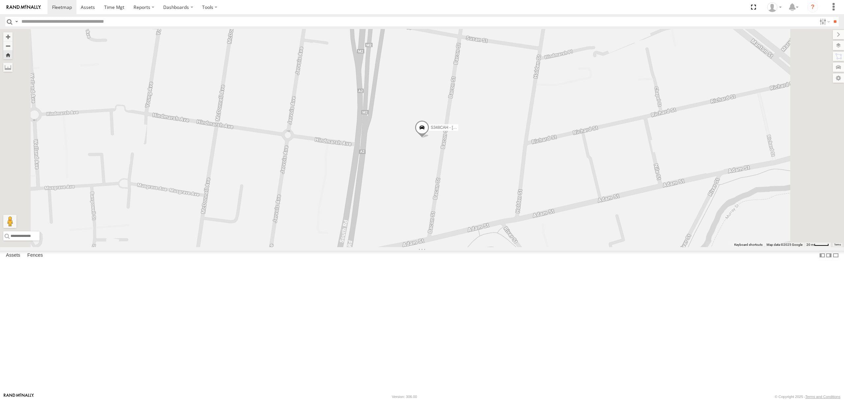
click at [0, 0] on div "All Assets" at bounding box center [0, 0] width 0 height 0
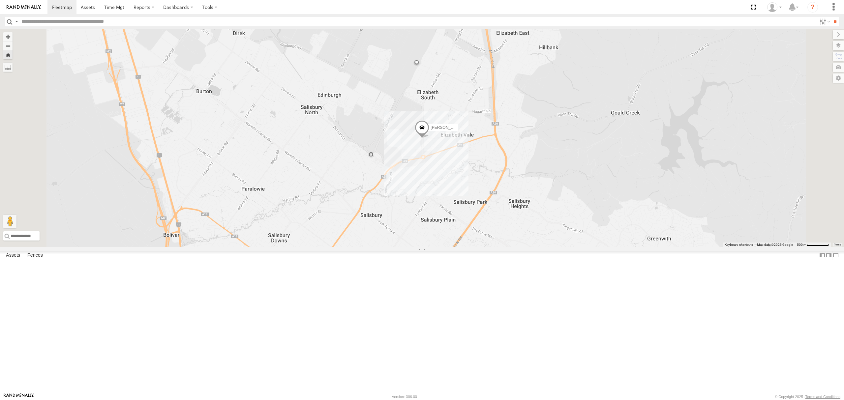
click at [0, 0] on div "S168CSD - Fridge It Spaceship All Assets" at bounding box center [0, 0] width 0 height 0
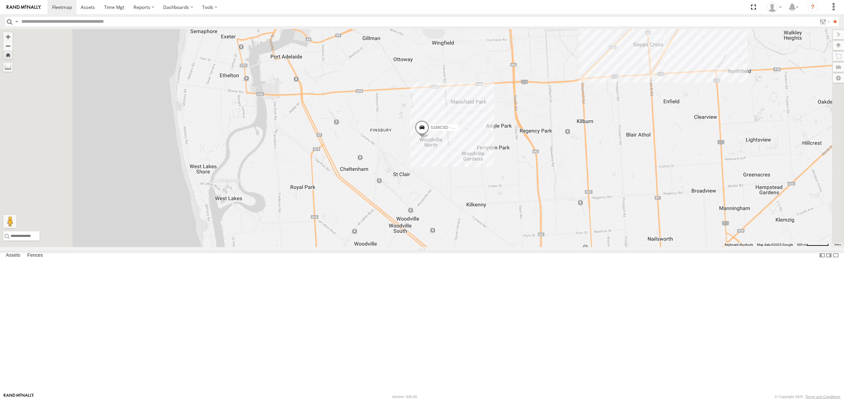
click at [0, 0] on div "SB26LM - (3P HINO) R7 All Assets Glynville Dr Hackham West -35.14251 138.52384 …" at bounding box center [0, 0] width 0 height 0
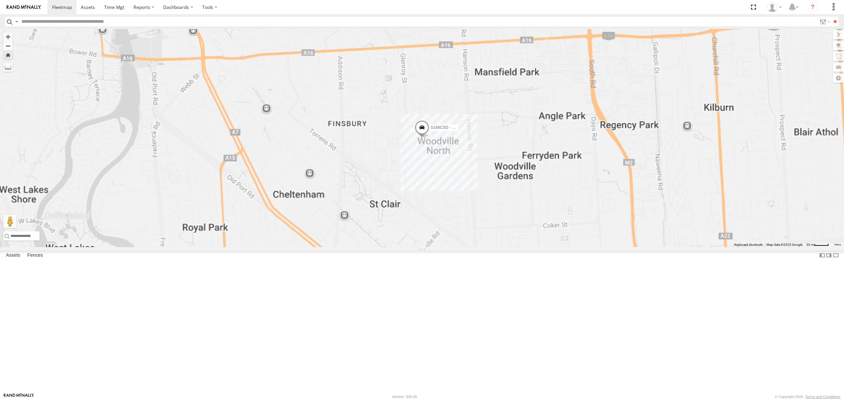
click at [0, 0] on div "SB26LM - (3P HINO) R7 All Assets" at bounding box center [0, 0] width 0 height 0
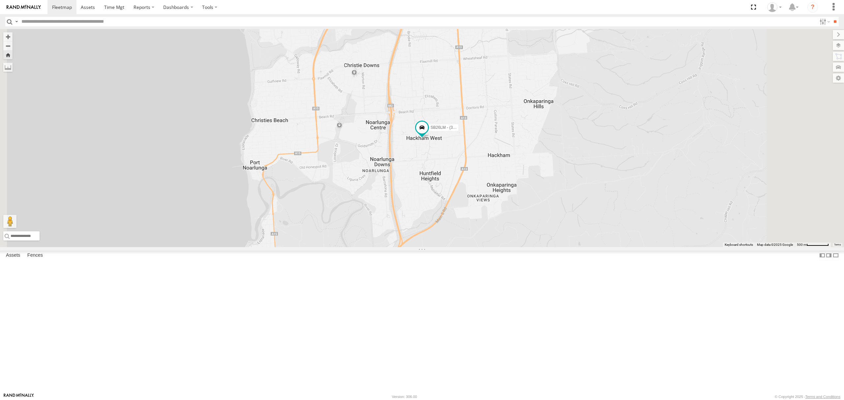
click at [0, 0] on div "S254CLT - Brian Corkhill All Assets" at bounding box center [0, 0] width 0 height 0
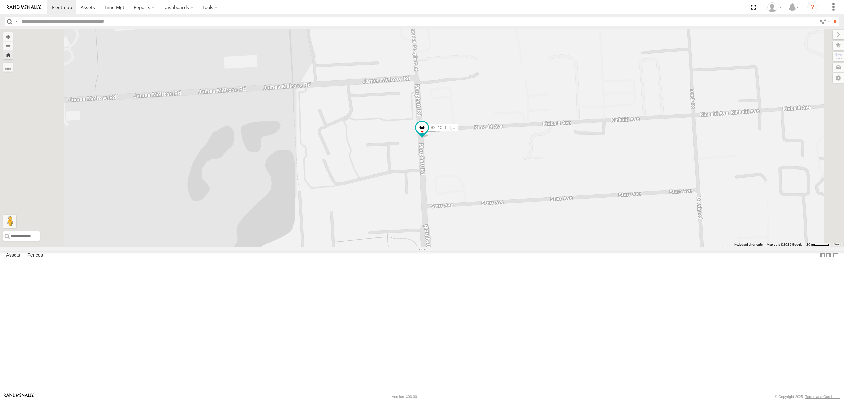
click at [0, 0] on div "SB25LM - (6P HINO) R6" at bounding box center [0, 0] width 0 height 0
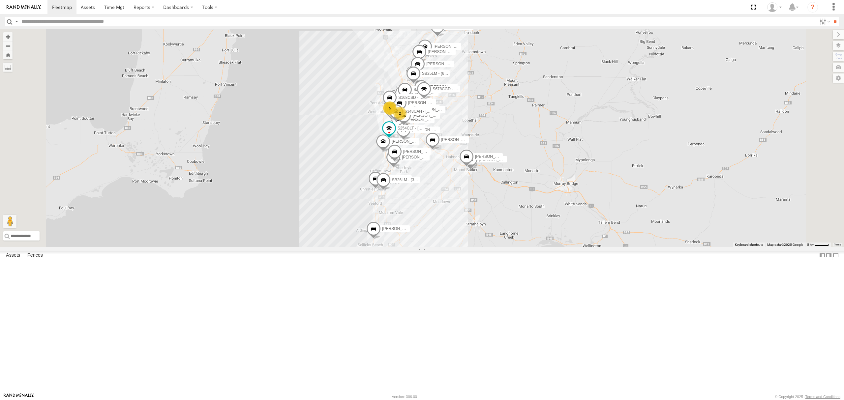
click at [0, 0] on div "All Assets" at bounding box center [0, 0] width 0 height 0
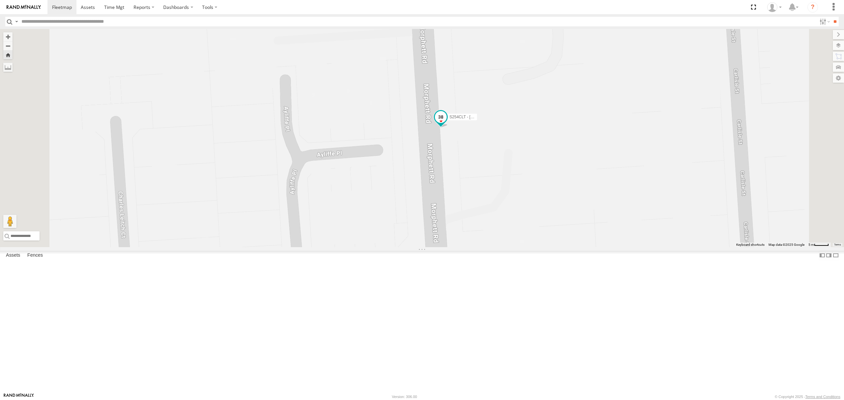
click at [447, 123] on span at bounding box center [441, 117] width 12 height 12
click at [390, 247] on div "S254CLT - Brian Corkhill S254CLT - Brian Corkhill -34.96673 , 138.53713 South 3…" at bounding box center [422, 138] width 844 height 218
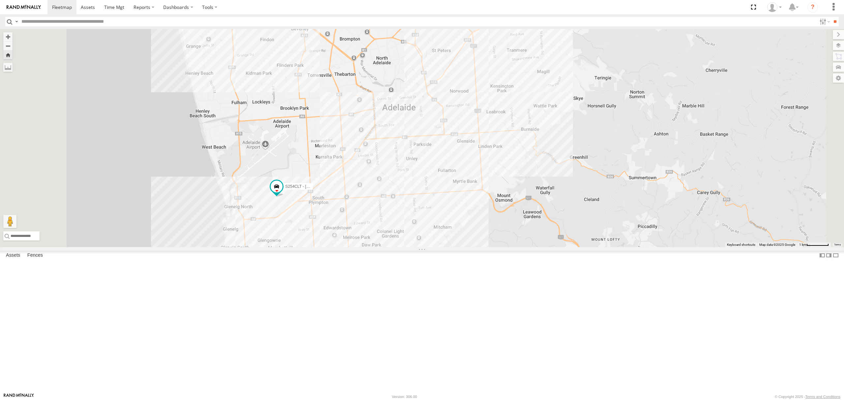
click at [0, 0] on div at bounding box center [0, 0] width 0 height 0
click at [0, 0] on div "SY71FR - (16P TRAILER) PM1 All Assets Exeter Ter Dudley Park -34.87984 138.5824…" at bounding box center [0, 0] width 0 height 0
click at [0, 0] on div "All Assets" at bounding box center [0, 0] width 0 height 0
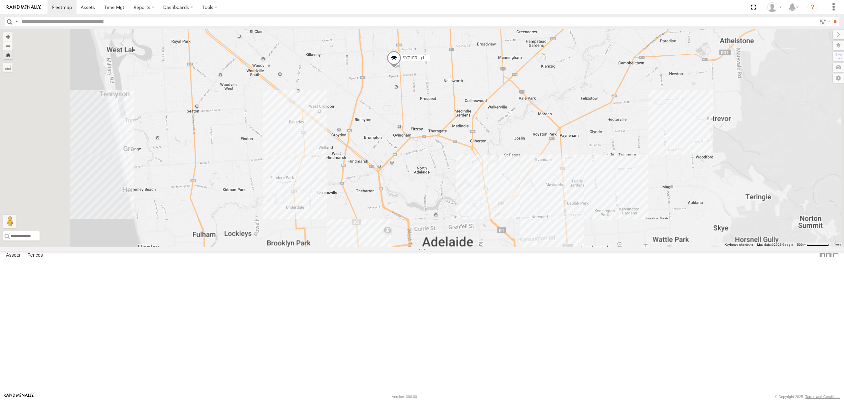
click at [0, 0] on div "15.6" at bounding box center [0, 0] width 0 height 0
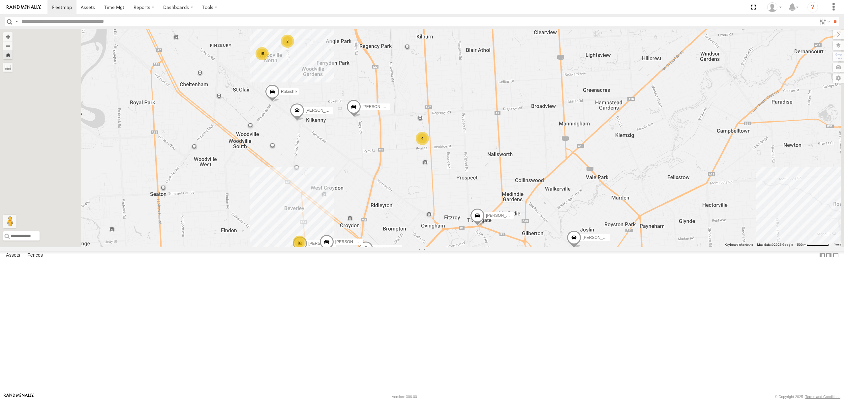
click at [0, 0] on div "SB25LM - (6P HINO) R6 All Assets" at bounding box center [0, 0] width 0 height 0
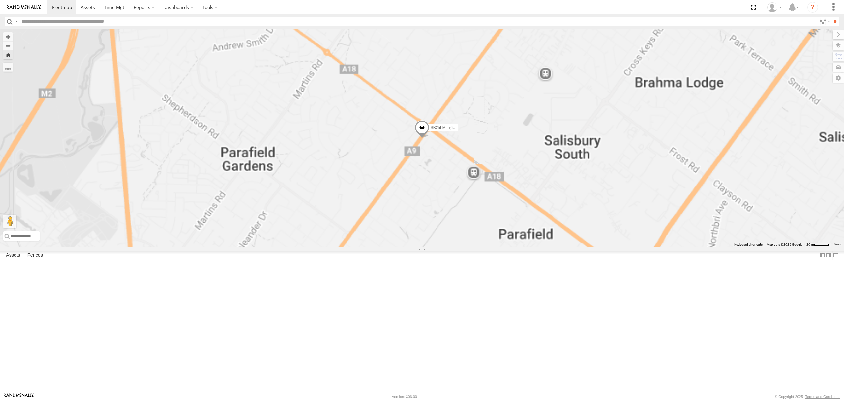
click at [0, 0] on div "All Assets" at bounding box center [0, 0] width 0 height 0
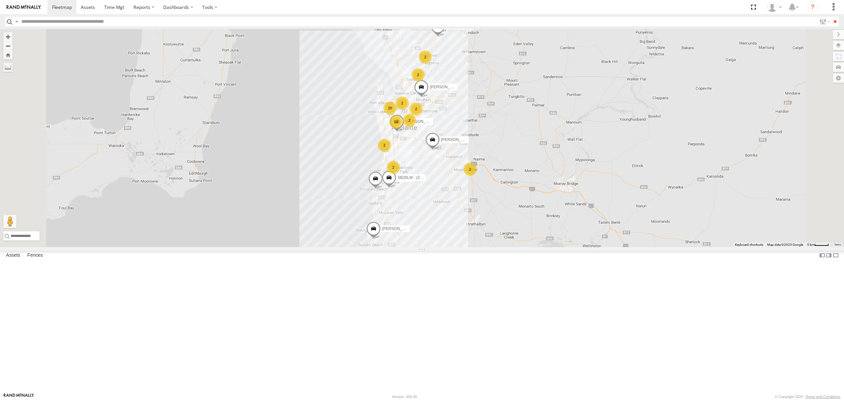
click at [0, 0] on div "SY71FR - (16P TRAILER) PM1" at bounding box center [0, 0] width 0 height 0
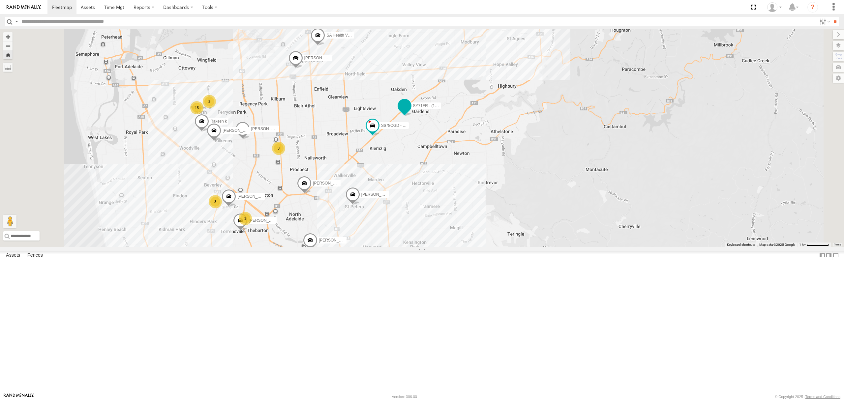
click at [410, 112] on span at bounding box center [405, 106] width 12 height 12
click at [488, 240] on div "SY71FR - (16P TRAILER) PM1 S678CGD - Fridge It Sprinter 3 SB25LM - (6P HINO) R6…" at bounding box center [422, 138] width 844 height 218
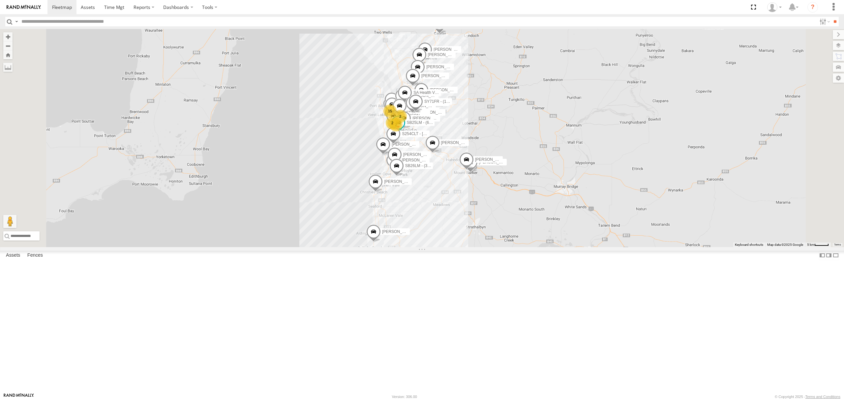
click at [0, 0] on div "Asset Current Location" at bounding box center [0, 0] width 0 height 0
click at [0, 0] on div "SB25LM - (6P HINO) R6" at bounding box center [0, 0] width 0 height 0
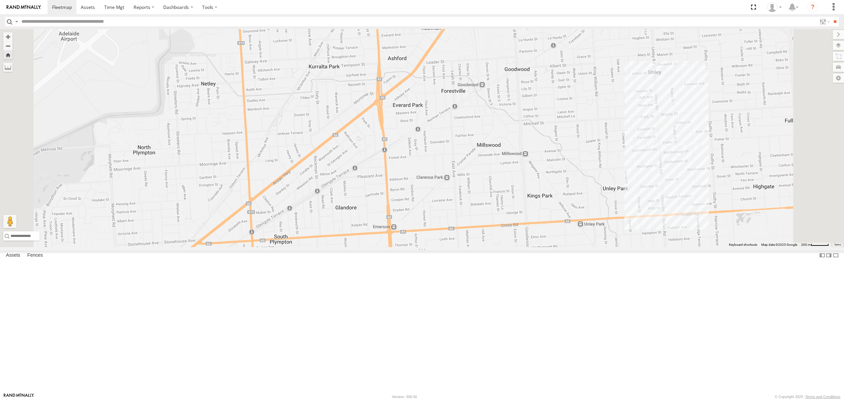
drag, startPoint x: 513, startPoint y: 333, endPoint x: 518, endPoint y: 249, distance: 83.9
click at [518, 247] on div "[PERSON_NAME] [PERSON_NAME] [PERSON_NAME] [PERSON_NAME] [PERSON_NAME] [PERSON_N…" at bounding box center [422, 138] width 844 height 218
click at [0, 0] on span "Asset" at bounding box center [0, 0] width 0 height 0
click at [0, 0] on div "Video Video" at bounding box center [0, 0] width 0 height 0
